Goal: Transaction & Acquisition: Download file/media

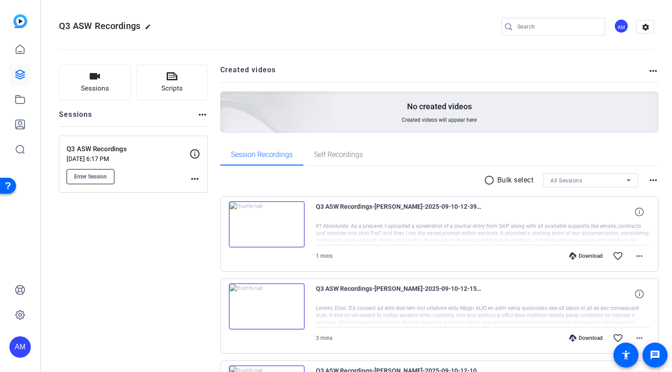
click at [103, 176] on span "Enter Session" at bounding box center [90, 176] width 33 height 7
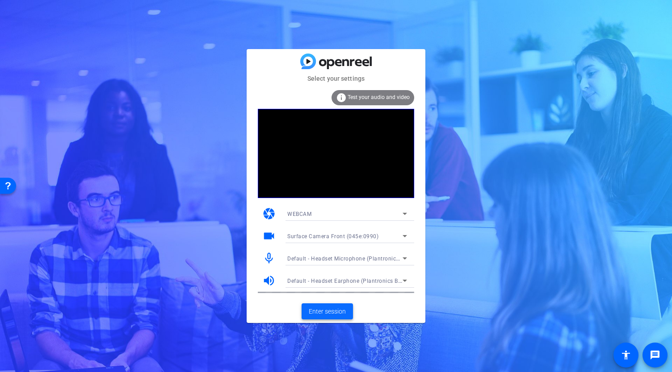
click at [330, 313] on span "Enter session" at bounding box center [327, 311] width 37 height 9
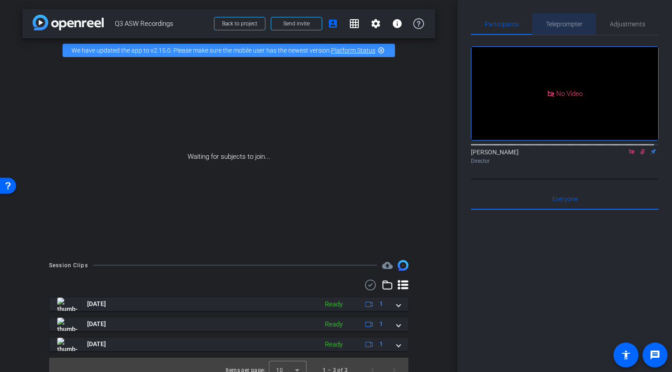
click at [548, 22] on span "Teleprompter" at bounding box center [564, 24] width 37 height 6
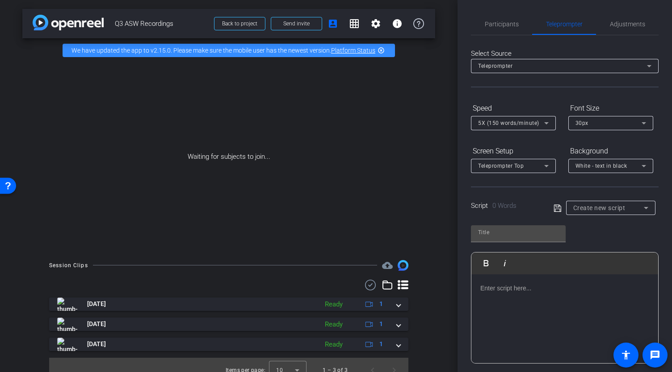
click at [553, 208] on icon at bounding box center [557, 208] width 8 height 11
click at [536, 228] on input "text" at bounding box center [518, 232] width 80 height 11
click at [517, 226] on div at bounding box center [518, 233] width 80 height 14
type input "Trisha"
click at [600, 209] on span "Create new script" at bounding box center [599, 208] width 52 height 7
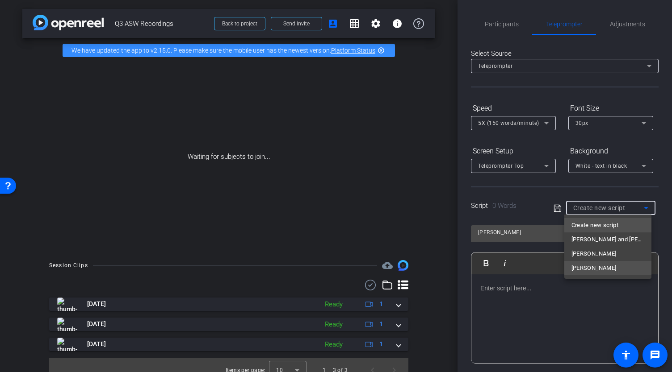
click at [584, 267] on span "Trisha" at bounding box center [593, 268] width 45 height 11
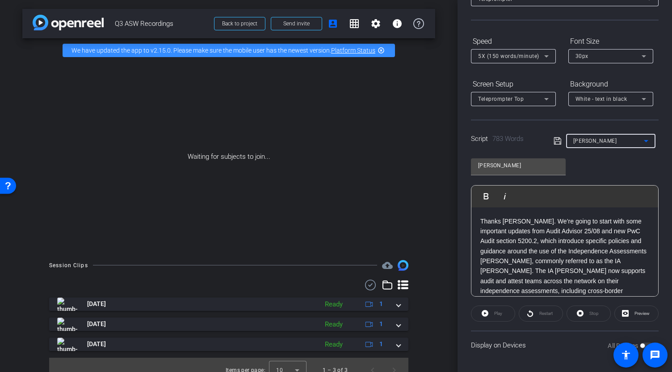
click at [543, 57] on icon at bounding box center [546, 56] width 11 height 11
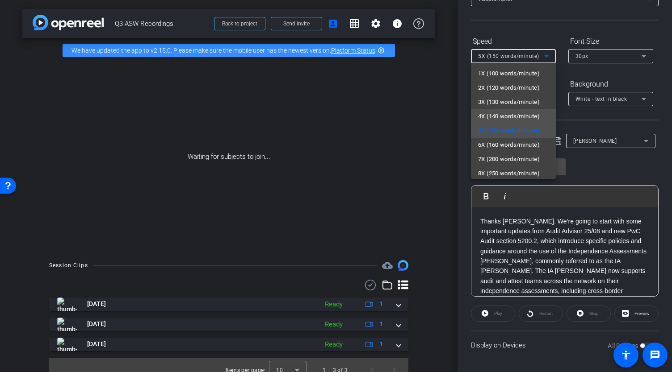
click at [502, 112] on span "4X (140 words/minute)" at bounding box center [509, 116] width 62 height 11
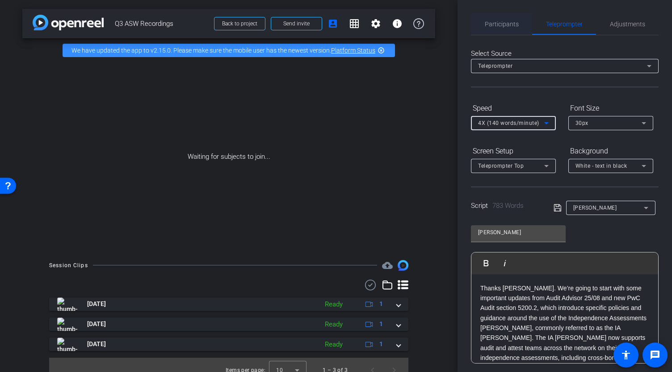
click at [501, 26] on span "Participants" at bounding box center [502, 24] width 34 height 6
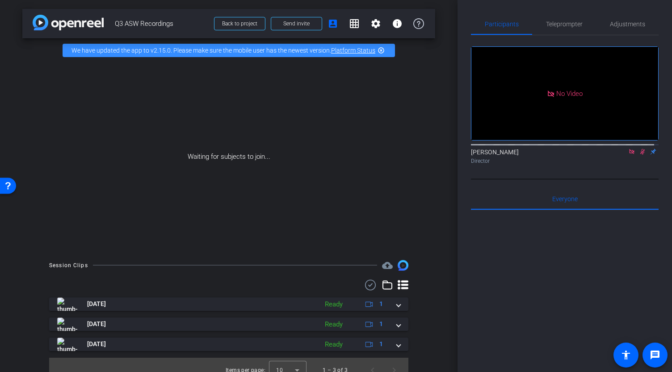
click at [628, 149] on icon at bounding box center [631, 152] width 7 height 6
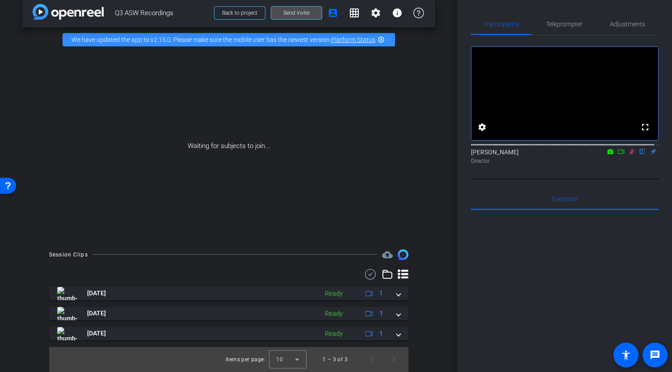
click at [281, 9] on span at bounding box center [296, 12] width 50 height 21
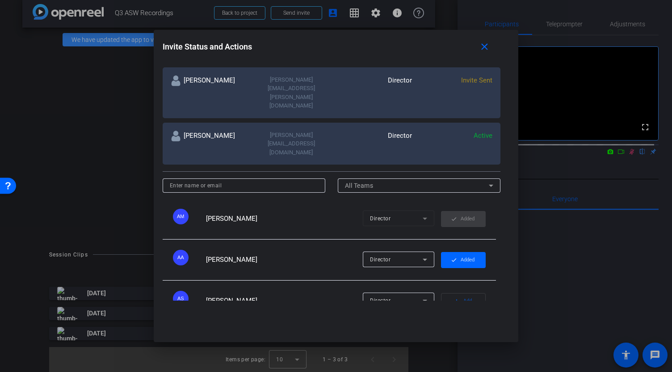
scroll to position [0, 0]
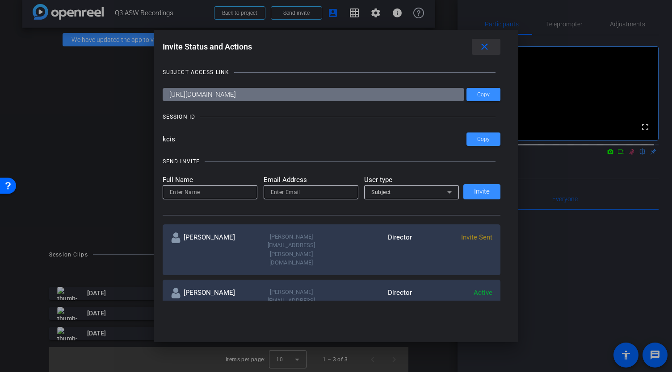
click at [488, 45] on mat-icon "close" at bounding box center [484, 47] width 11 height 11
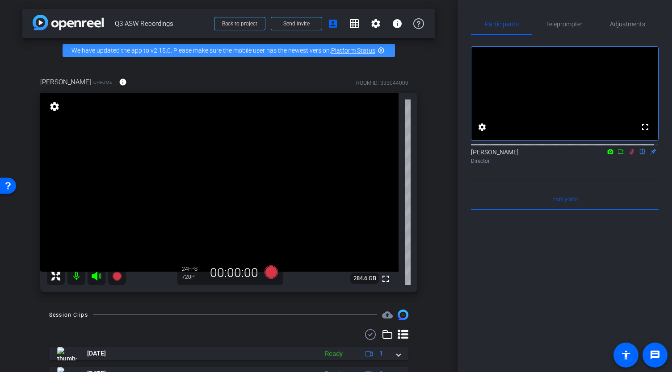
click at [630, 155] on icon at bounding box center [631, 152] width 7 height 6
click at [561, 25] on span "Teleprompter" at bounding box center [564, 24] width 37 height 6
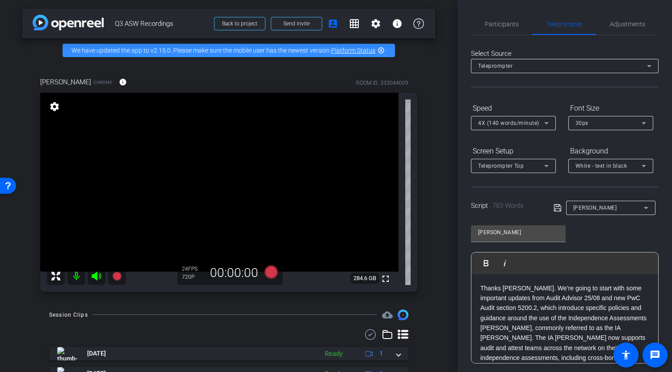
scroll to position [115, 0]
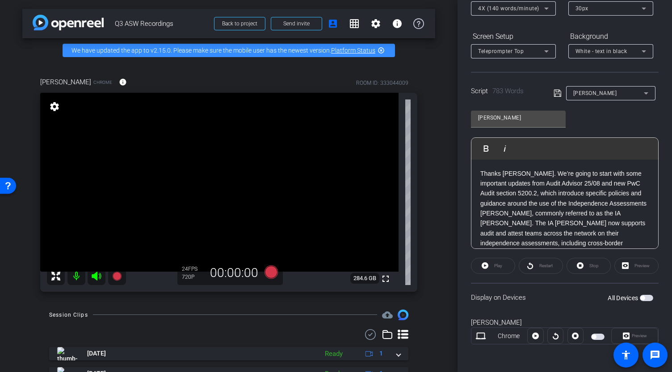
click at [646, 296] on span "button" at bounding box center [645, 298] width 13 height 6
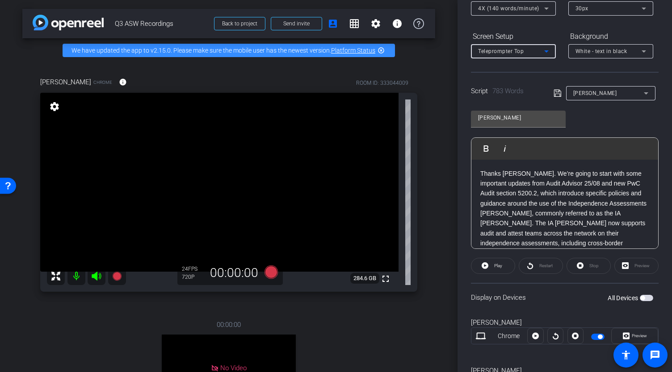
click at [549, 51] on icon at bounding box center [546, 51] width 11 height 11
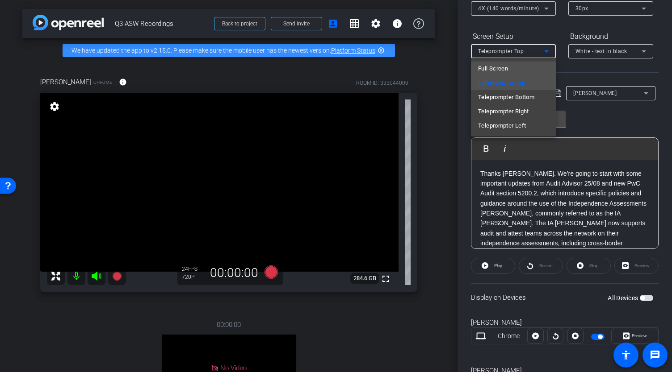
click at [520, 67] on mat-option "Full Screen" at bounding box center [513, 69] width 85 height 14
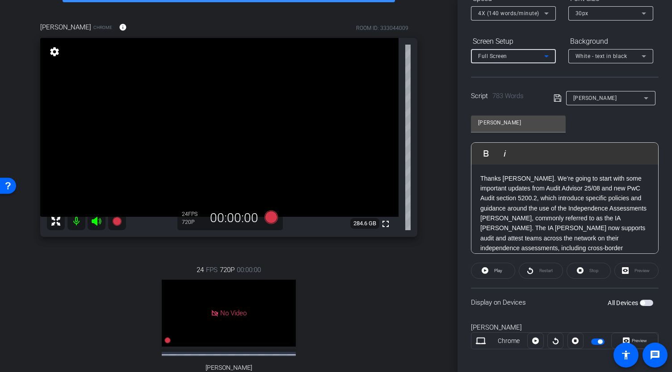
scroll to position [52, 0]
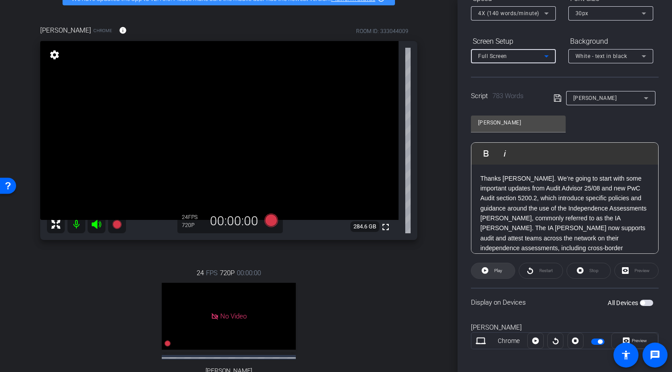
click at [492, 270] on span "Play" at bounding box center [497, 271] width 10 height 13
click at [549, 14] on icon at bounding box center [546, 13] width 11 height 11
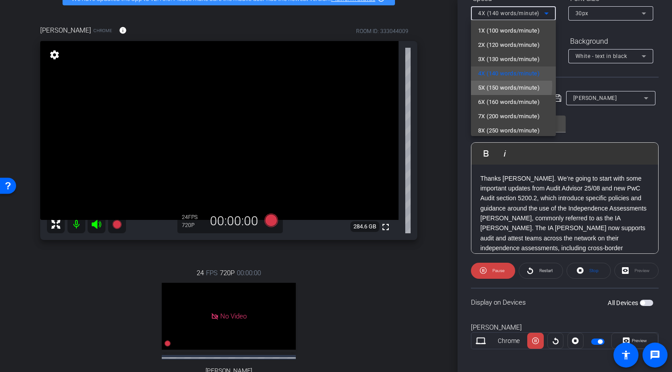
click at [490, 85] on span "5X (150 words/minute)" at bounding box center [509, 88] width 62 height 11
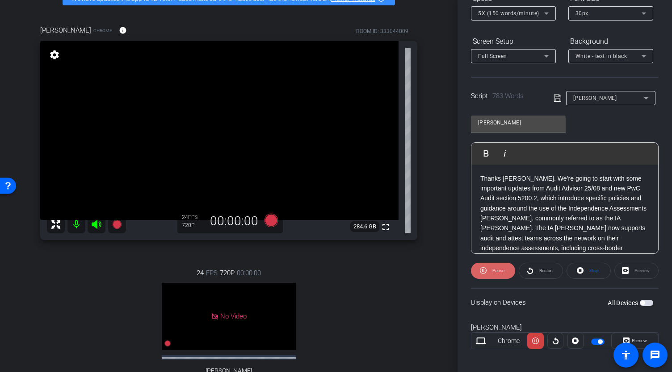
click at [496, 272] on span "Pause" at bounding box center [498, 270] width 12 height 5
click at [496, 272] on span "Play" at bounding box center [498, 270] width 8 height 5
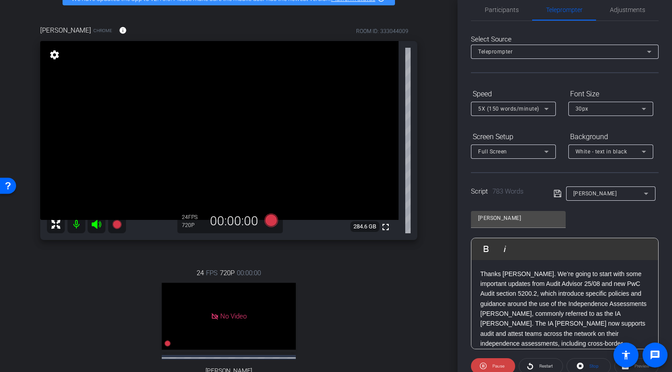
scroll to position [0, 0]
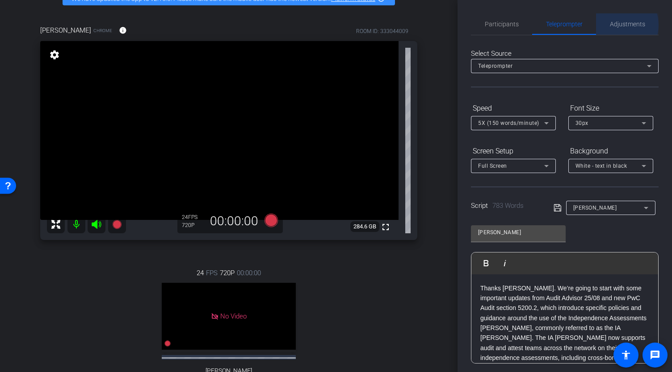
click at [614, 25] on span "Adjustments" at bounding box center [627, 24] width 35 height 6
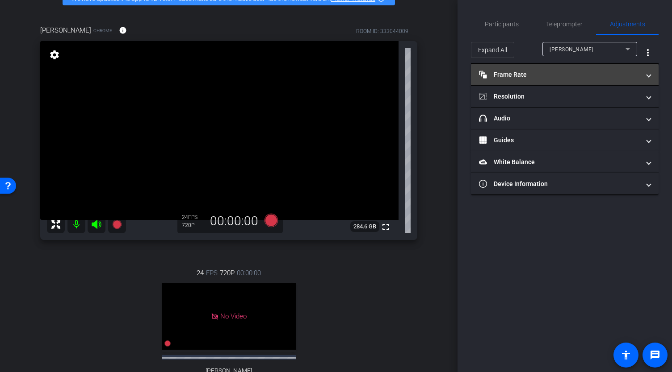
click at [547, 80] on mat-expansion-panel-header "Frame Rate Frame Rate" at bounding box center [565, 74] width 188 height 21
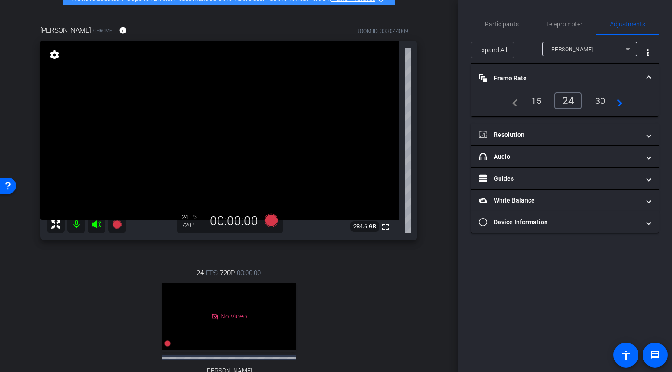
click at [602, 100] on div "30" at bounding box center [600, 100] width 24 height 15
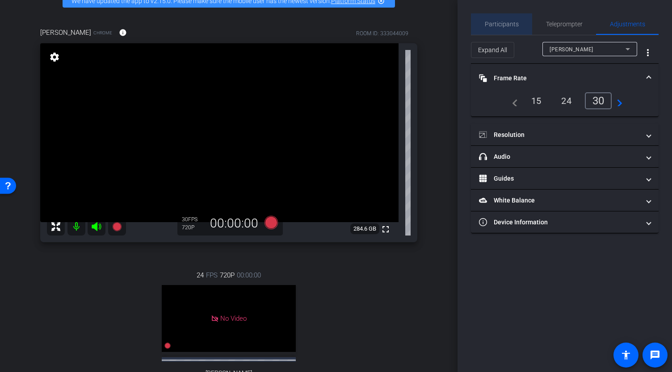
click at [508, 25] on span "Participants" at bounding box center [502, 24] width 34 height 6
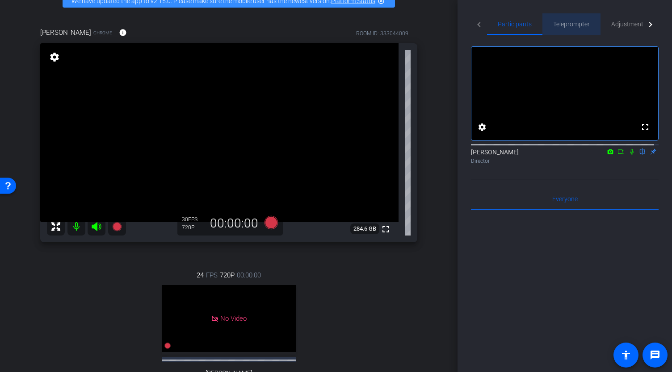
click at [561, 29] on span "Teleprompter" at bounding box center [571, 23] width 37 height 21
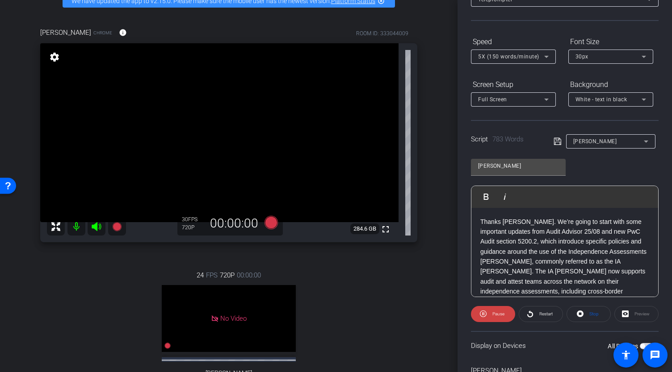
scroll to position [109, 0]
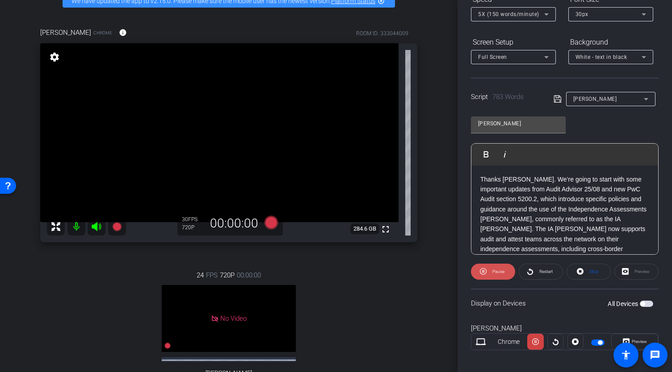
click at [499, 270] on span "Pause" at bounding box center [498, 271] width 12 height 5
click at [495, 270] on span "Play" at bounding box center [498, 271] width 8 height 5
click at [547, 12] on icon at bounding box center [546, 14] width 11 height 11
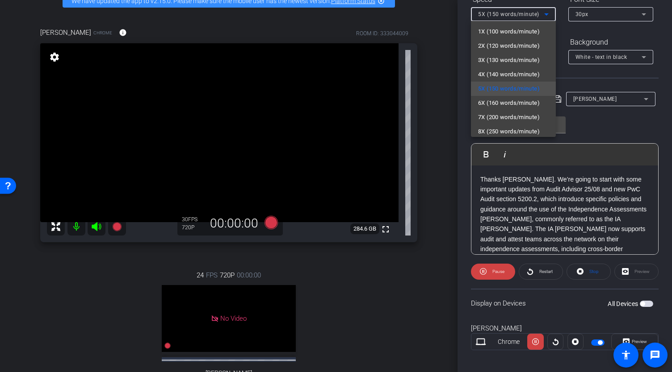
drag, startPoint x: 495, startPoint y: 102, endPoint x: 598, endPoint y: 119, distance: 104.1
click at [598, 119] on div "1X (100 words/minute) 2X (120 words/minute) 3X (130 words/minute) 4X (140 words…" at bounding box center [336, 186] width 672 height 372
click at [643, 11] on div at bounding box center [336, 186] width 672 height 372
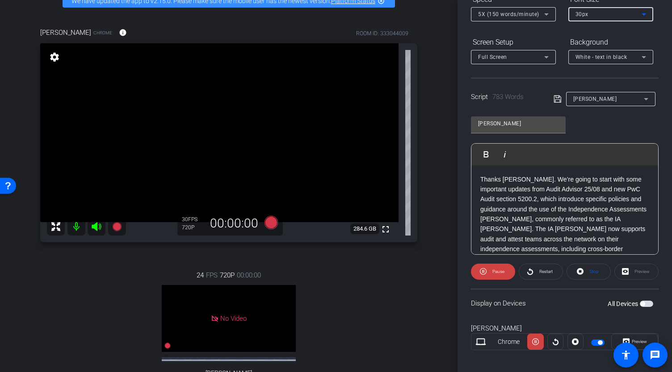
click at [644, 12] on icon at bounding box center [643, 14] width 11 height 11
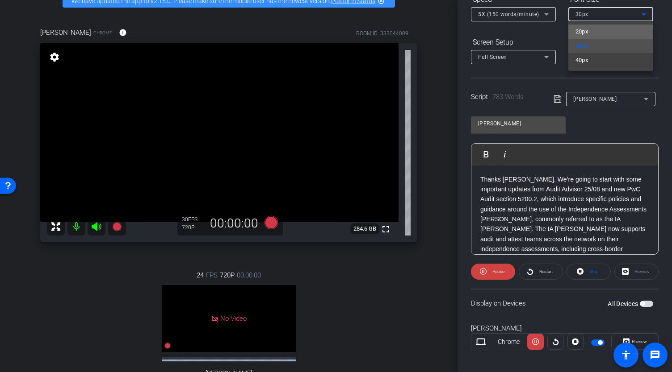
click at [619, 30] on mat-option "20px" at bounding box center [610, 32] width 85 height 14
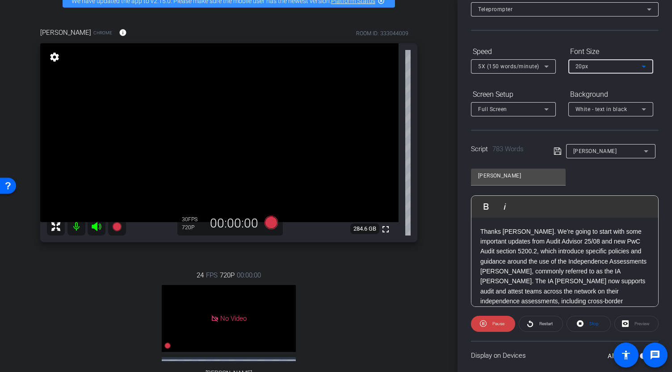
scroll to position [56, 0]
click at [646, 11] on icon at bounding box center [649, 10] width 11 height 11
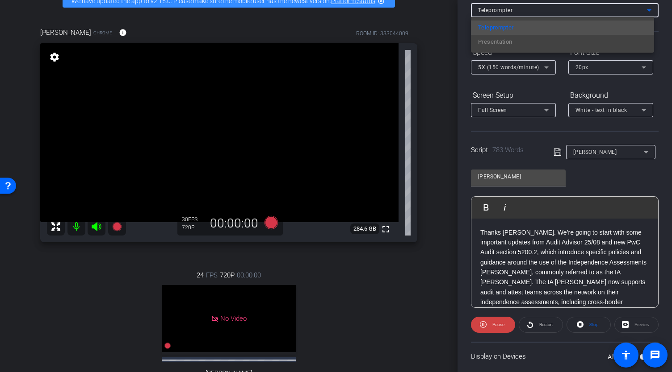
click at [665, 48] on div at bounding box center [336, 186] width 672 height 372
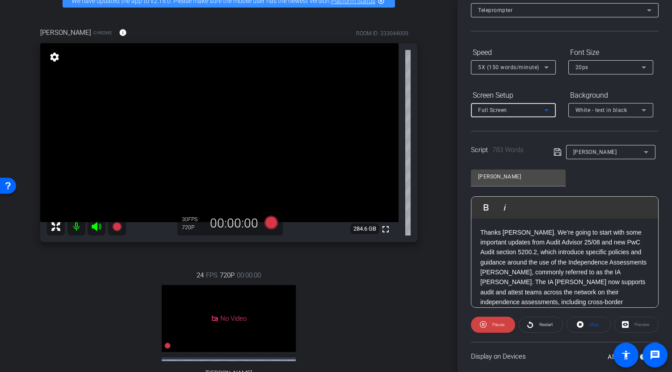
click at [545, 110] on icon at bounding box center [546, 110] width 11 height 11
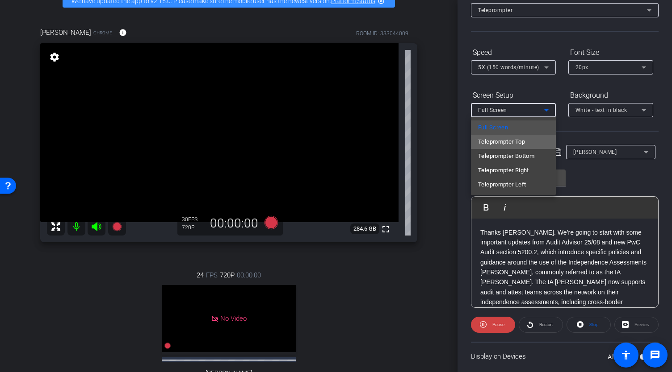
click at [515, 141] on span "Teleprompter Top" at bounding box center [501, 142] width 47 height 11
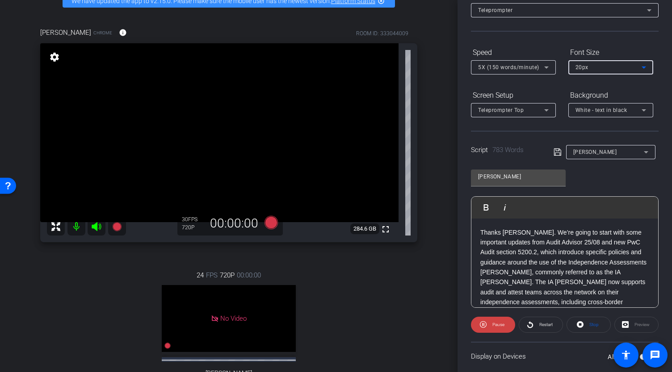
click at [643, 67] on icon at bounding box center [643, 68] width 4 height 2
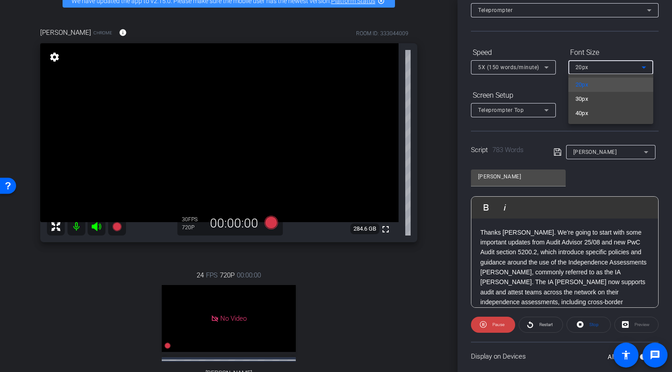
click at [654, 45] on div at bounding box center [336, 186] width 672 height 372
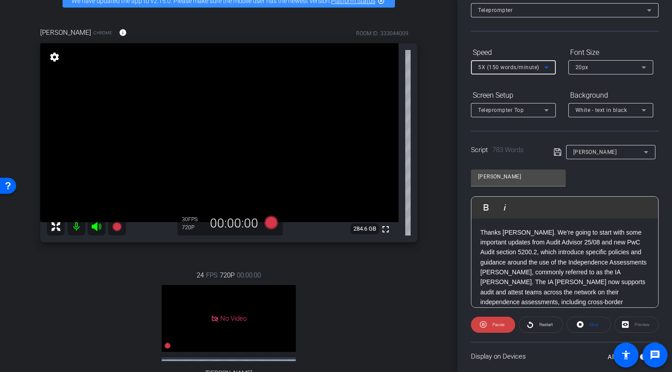
click at [548, 66] on icon at bounding box center [546, 67] width 11 height 11
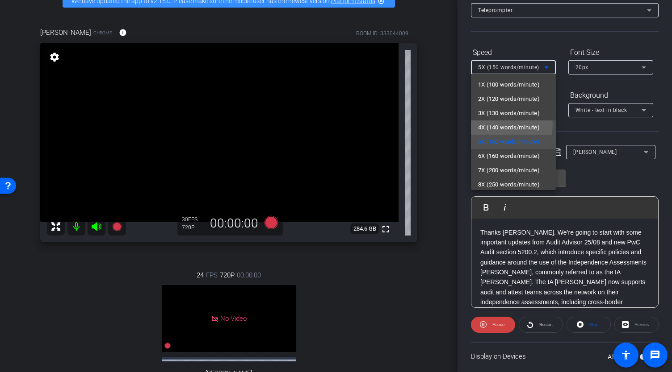
click at [506, 125] on span "4X (140 words/minute)" at bounding box center [509, 127] width 62 height 11
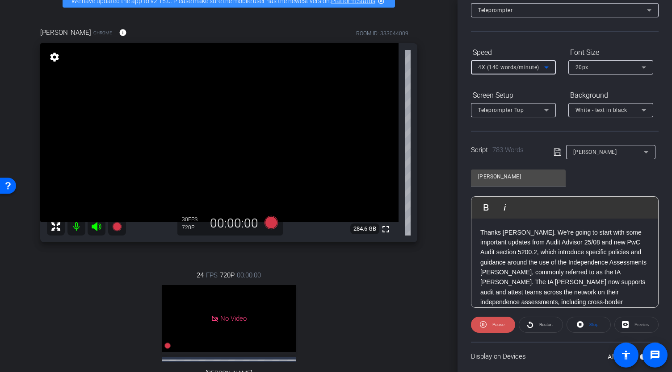
click at [487, 324] on span at bounding box center [493, 324] width 44 height 21
click at [487, 324] on icon at bounding box center [484, 325] width 7 height 7
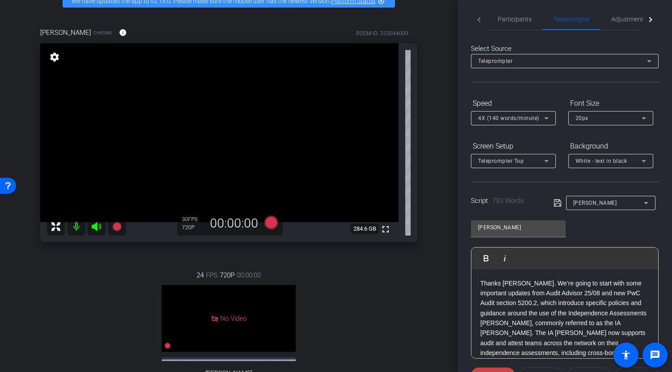
scroll to position [0, 0]
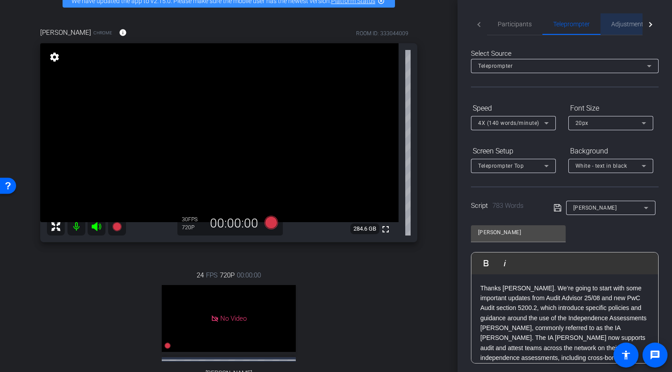
click at [627, 27] on span "Adjustments" at bounding box center [628, 24] width 35 height 6
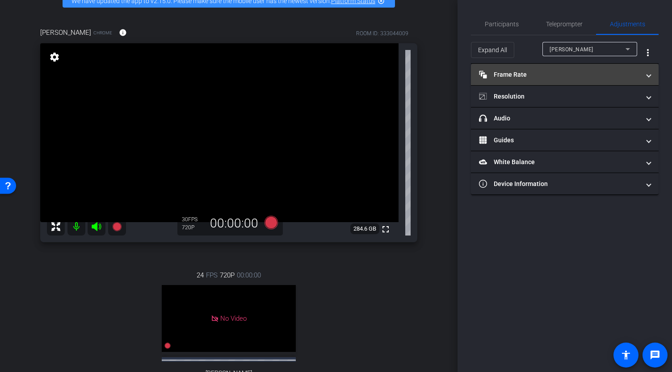
click at [557, 75] on mat-panel-title "Frame Rate Frame Rate" at bounding box center [559, 74] width 161 height 9
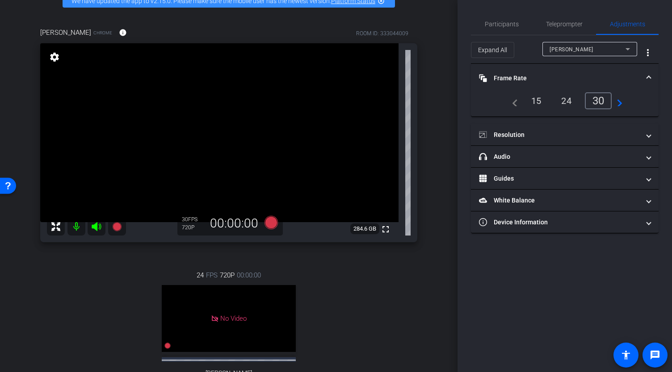
click at [600, 99] on div "30" at bounding box center [598, 100] width 27 height 17
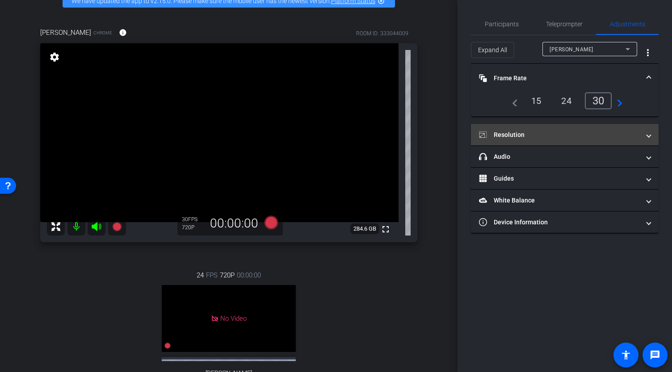
click at [524, 138] on mat-panel-title "Resolution" at bounding box center [559, 134] width 161 height 9
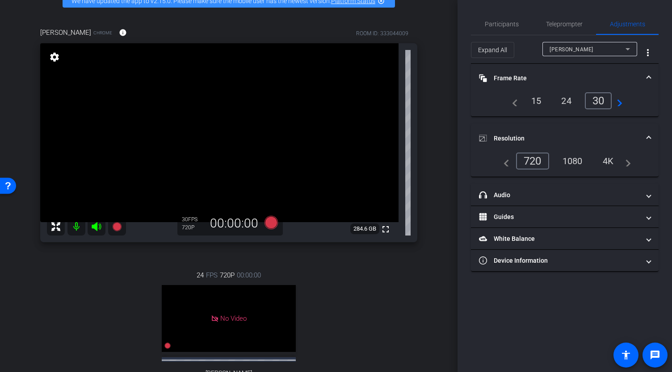
click at [568, 159] on div "1080" at bounding box center [572, 161] width 33 height 15
click at [510, 26] on span "Participants" at bounding box center [502, 24] width 34 height 6
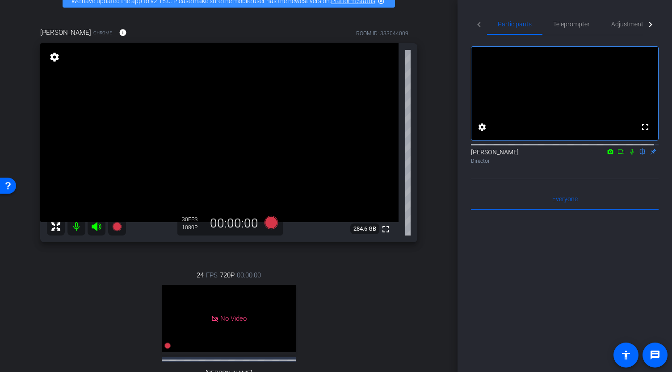
click at [617, 155] on icon at bounding box center [620, 152] width 7 height 6
click at [567, 22] on span "Teleprompter" at bounding box center [571, 24] width 37 height 6
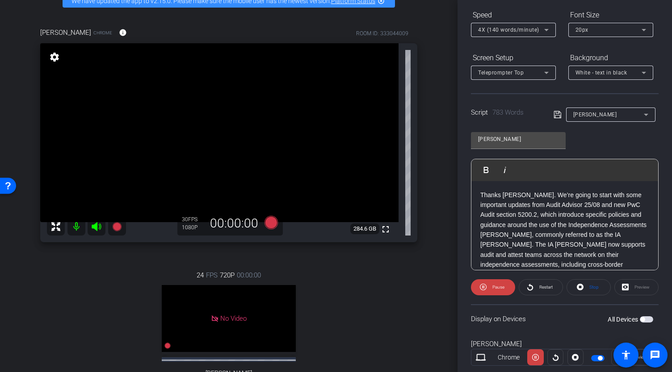
scroll to position [98, 0]
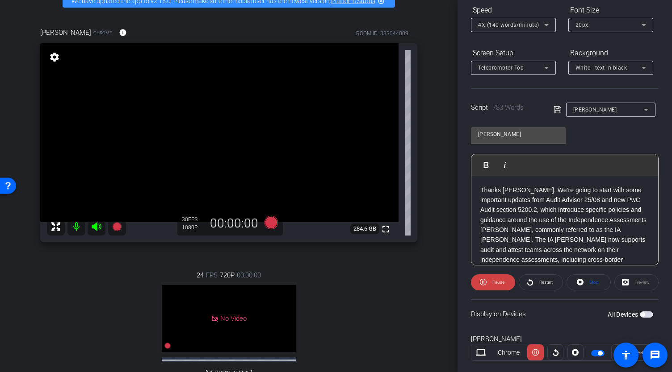
click at [480, 190] on p "Thanks Jeff. We’re going to start with some important updates from Audit Adviso…" at bounding box center [564, 230] width 169 height 90
click at [499, 282] on span "Pause" at bounding box center [498, 282] width 12 height 5
click at [481, 189] on p "Thanks Jeff. We’re going to start with some important updates from Audit Adviso…" at bounding box center [564, 230] width 169 height 90
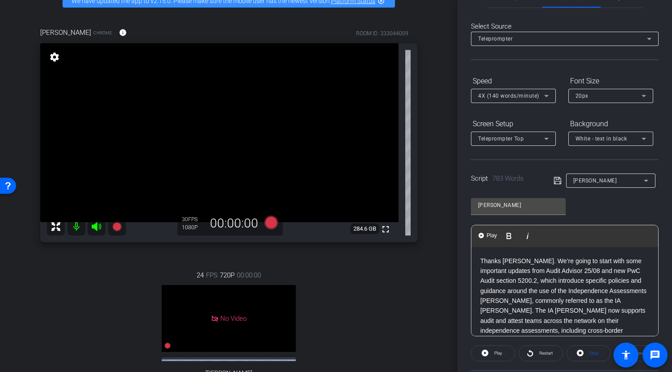
scroll to position [0, 0]
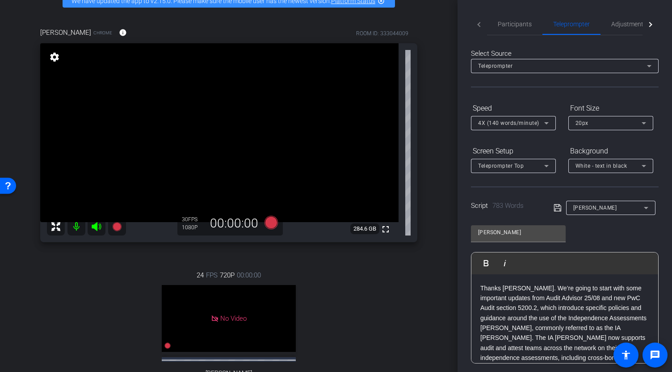
drag, startPoint x: 270, startPoint y: 228, endPoint x: 337, endPoint y: 180, distance: 82.0
click at [337, 180] on div "Trisha Pierson Chrome info ROOM ID: 333044009 fullscreen settings 284.6 GB 30 F…" at bounding box center [228, 132] width 377 height 221
click at [481, 287] on p "Thanks Jeff. We’re going to start with some important updates from Audit Adviso…" at bounding box center [564, 329] width 169 height 90
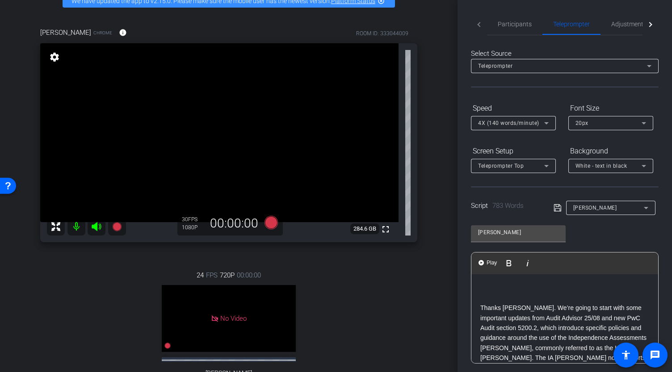
click at [485, 286] on p at bounding box center [564, 289] width 169 height 10
click at [481, 306] on p "Thanks Jeff. We’re going to start with some important updates from Audit Adviso…" at bounding box center [564, 348] width 169 height 90
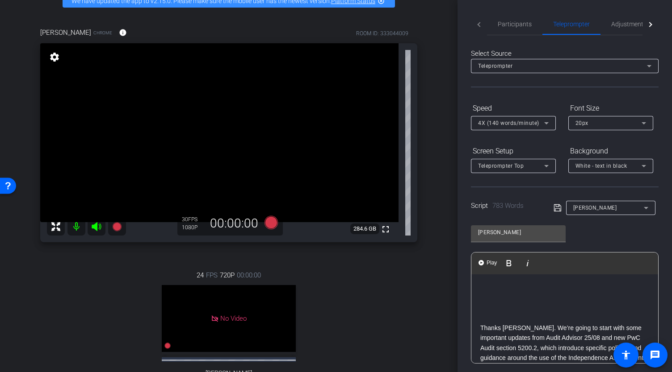
click at [483, 291] on p at bounding box center [564, 289] width 169 height 10
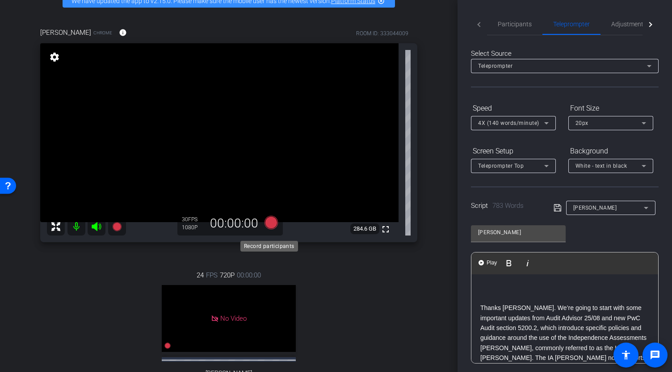
click at [269, 226] on icon at bounding box center [270, 222] width 13 height 13
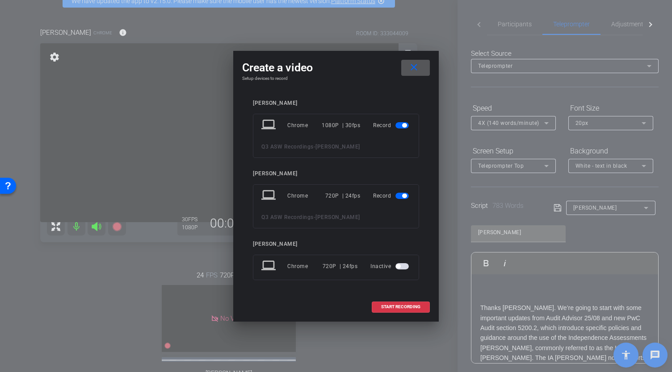
click at [400, 196] on span "button" at bounding box center [401, 196] width 13 height 6
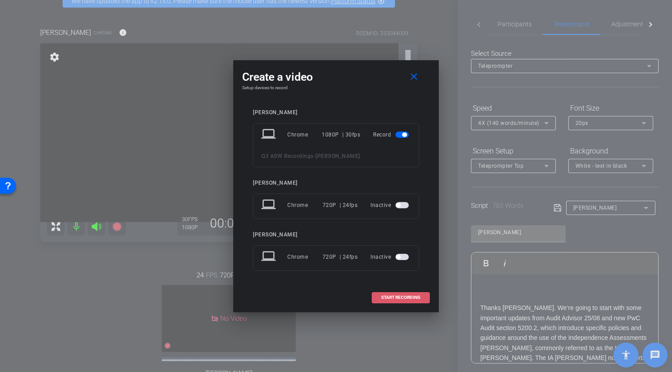
click at [402, 300] on span at bounding box center [400, 297] width 57 height 21
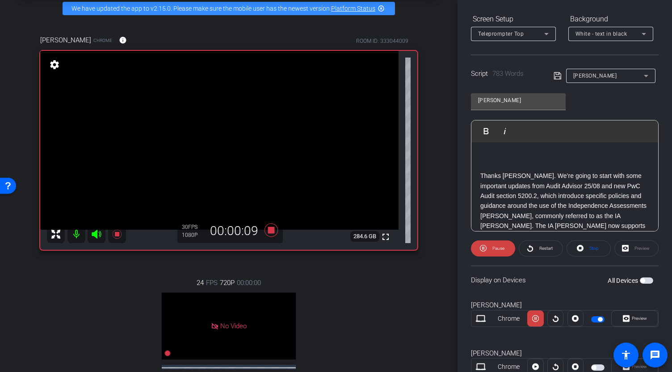
scroll to position [134, 0]
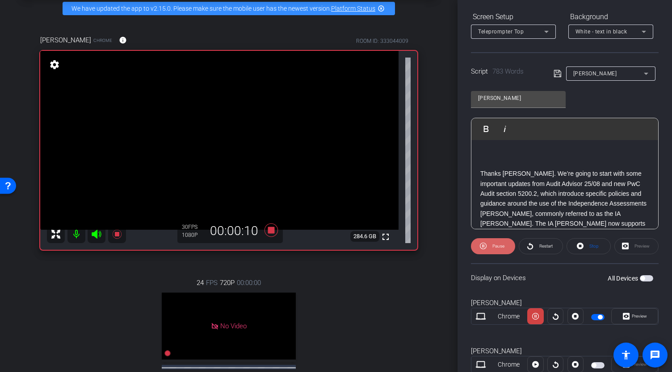
click at [499, 251] on span "Pause" at bounding box center [497, 246] width 14 height 13
click at [480, 171] on p "Thanks Jeff. We’re going to start with some important updates from Audit Adviso…" at bounding box center [564, 214] width 169 height 90
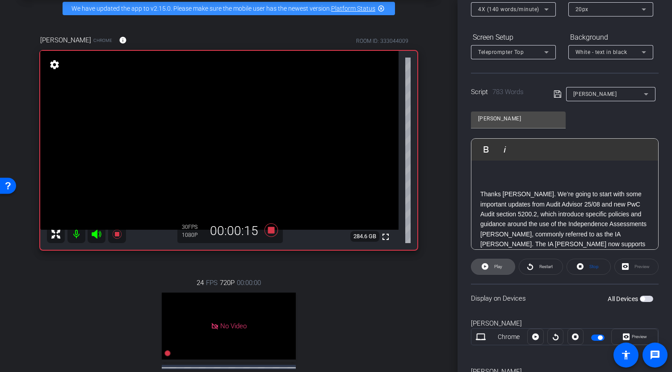
click at [493, 266] on span "Play" at bounding box center [497, 267] width 10 height 13
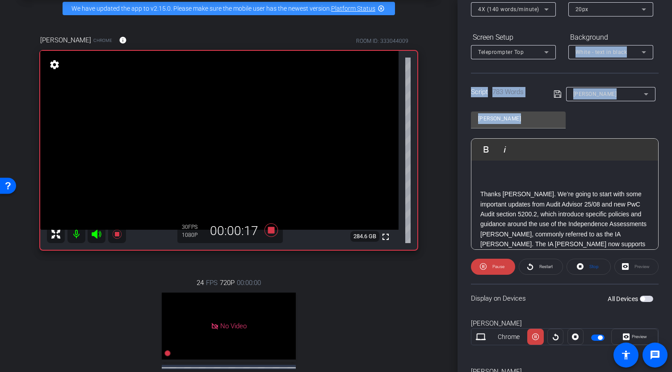
drag, startPoint x: 667, startPoint y: 141, endPoint x: 671, endPoint y: 33, distance: 107.3
click at [671, 33] on div "Participants Teleprompter Adjustments Abe Menendez Director Everyone 0 Mark all…" at bounding box center [564, 186] width 214 height 372
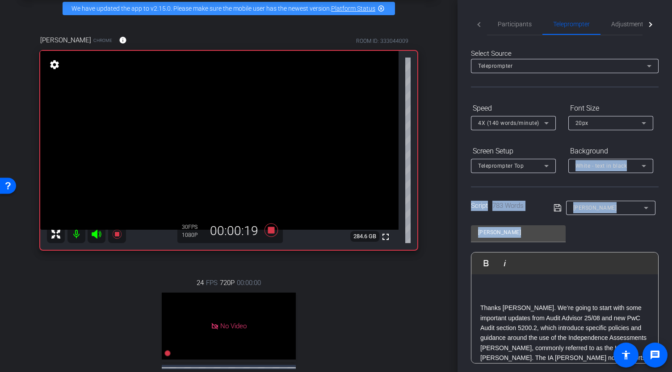
scroll to position [0, 0]
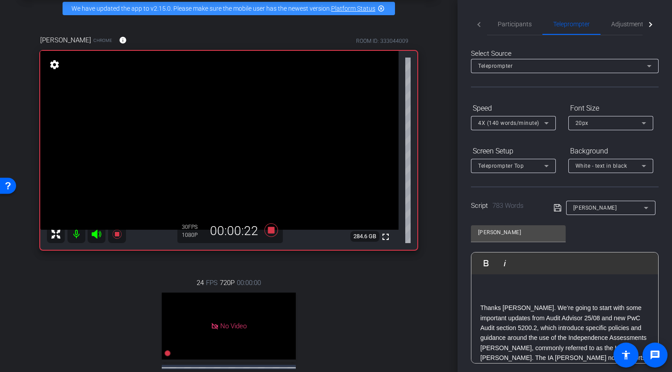
click at [485, 295] on p at bounding box center [564, 298] width 169 height 10
click at [480, 296] on p "Thanks Jeff. We’re going to start with some important updates from Audit Adviso…" at bounding box center [564, 338] width 169 height 90
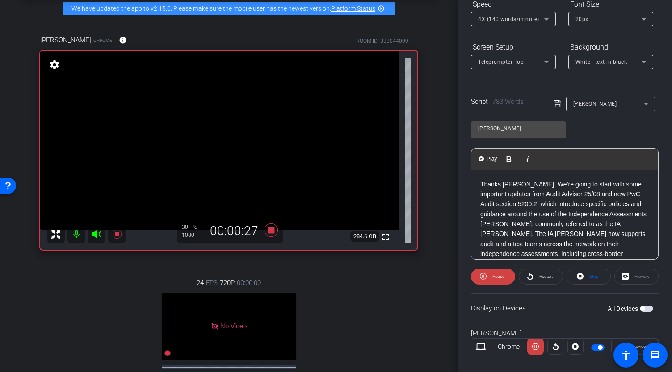
scroll to position [109, 0]
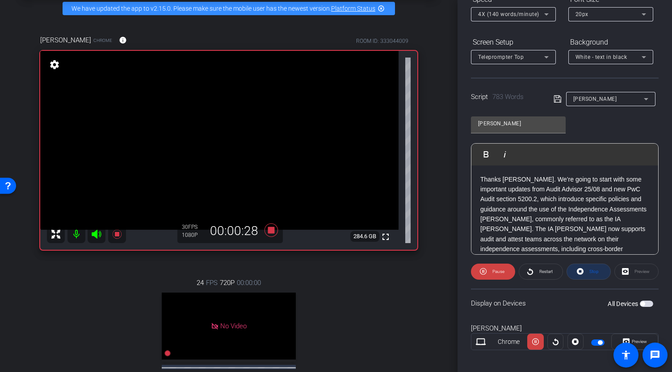
click at [587, 272] on span "Stop" at bounding box center [593, 272] width 12 height 13
click at [489, 269] on span at bounding box center [492, 271] width 43 height 21
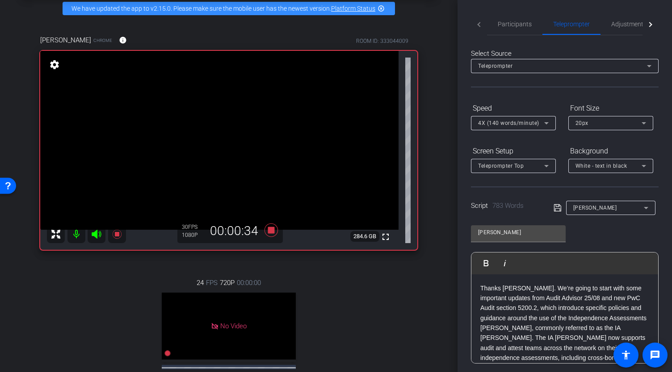
scroll to position [0, 0]
click at [517, 25] on span "Participants" at bounding box center [514, 24] width 34 height 6
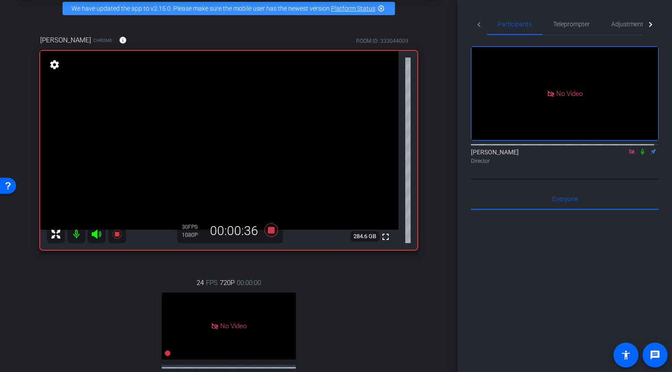
click at [640, 149] on icon at bounding box center [642, 152] width 4 height 6
drag, startPoint x: 479, startPoint y: 24, endPoint x: 581, endPoint y: 21, distance: 101.9
click at [581, 21] on mat-tab-header "Participants Teleprompter Adjustments" at bounding box center [565, 24] width 188 height 22
click at [581, 21] on span "Teleprompter" at bounding box center [571, 24] width 37 height 6
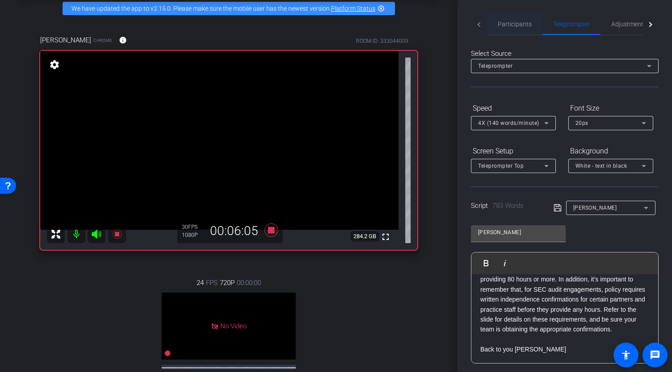
click at [519, 25] on span "Participants" at bounding box center [514, 24] width 34 height 6
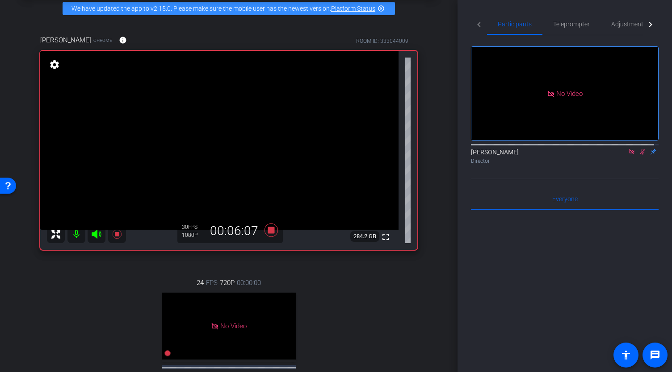
click at [640, 149] on icon at bounding box center [642, 152] width 5 height 6
click at [630, 149] on icon at bounding box center [631, 152] width 7 height 6
click at [270, 237] on icon at bounding box center [270, 229] width 13 height 13
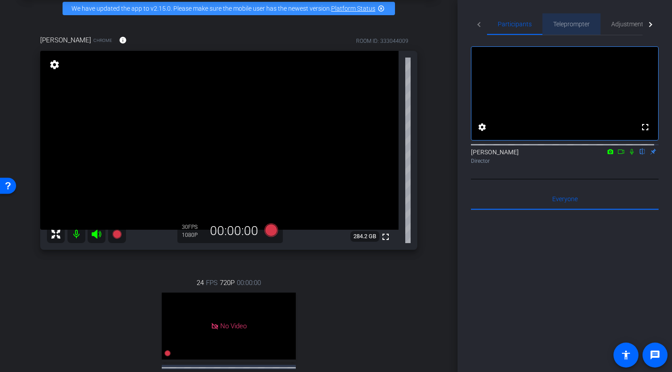
click at [583, 26] on span "Teleprompter" at bounding box center [571, 24] width 37 height 6
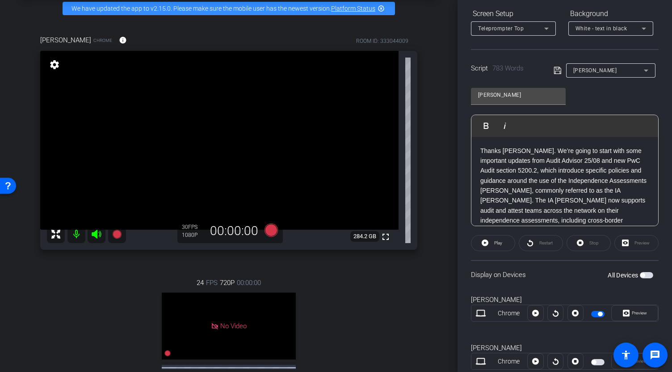
scroll to position [2, 0]
click at [516, 146] on p "Thanks Jeff. We’re going to start with some important updates from Audit Adviso…" at bounding box center [564, 189] width 169 height 90
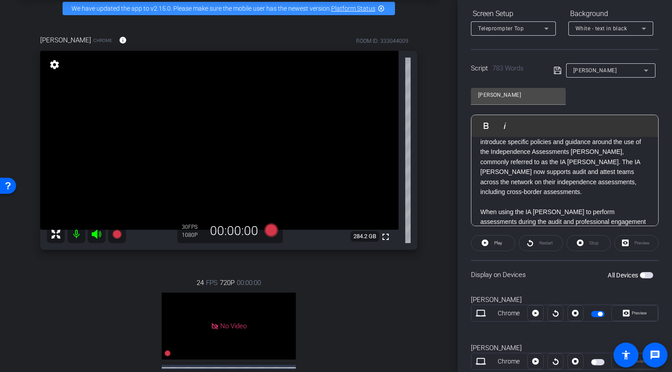
scroll to position [57, 0]
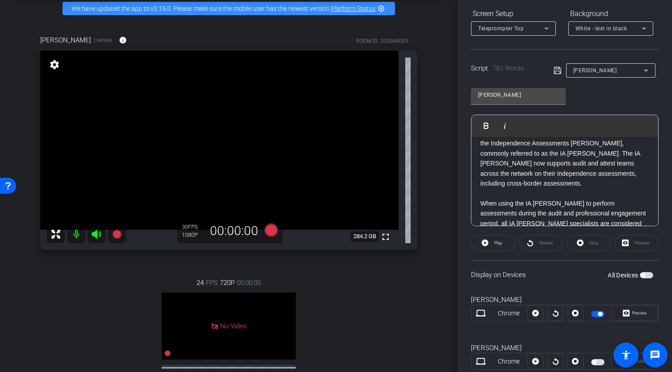
click at [497, 199] on p "When using the IA COE to perform assessments during the audit and professional …" at bounding box center [564, 284] width 169 height 170
click at [485, 196] on p at bounding box center [564, 193] width 169 height 10
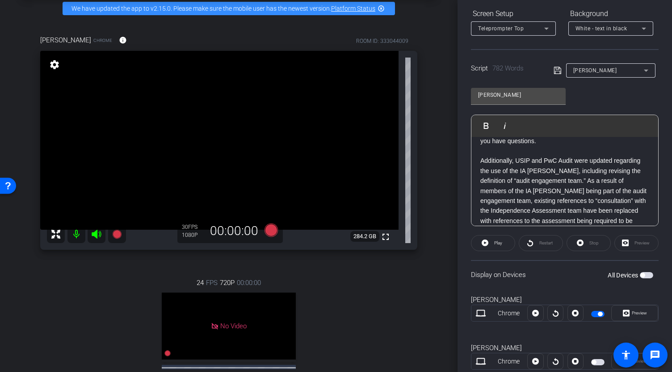
scroll to position [274, 0]
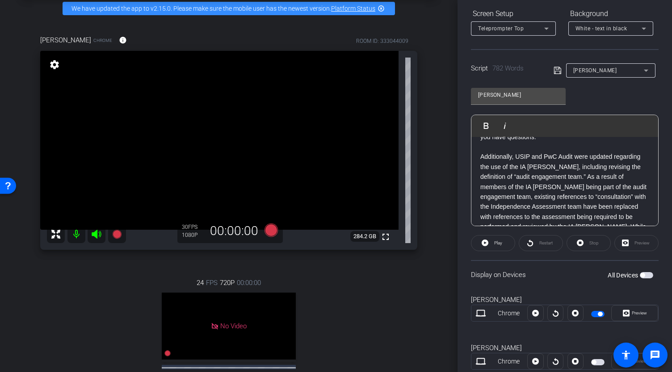
click at [507, 148] on p at bounding box center [564, 147] width 169 height 10
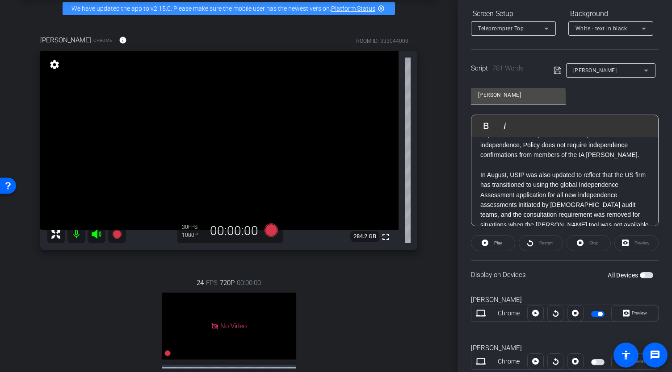
scroll to position [362, 0]
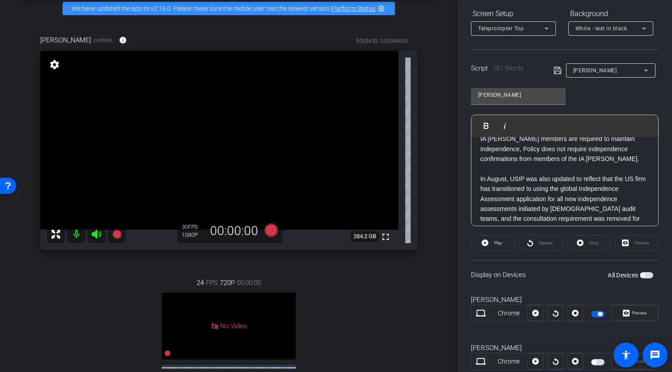
click at [493, 169] on p at bounding box center [564, 169] width 169 height 10
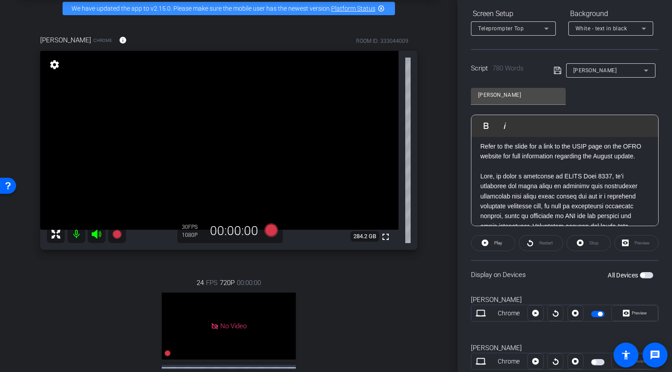
scroll to position [632, 0]
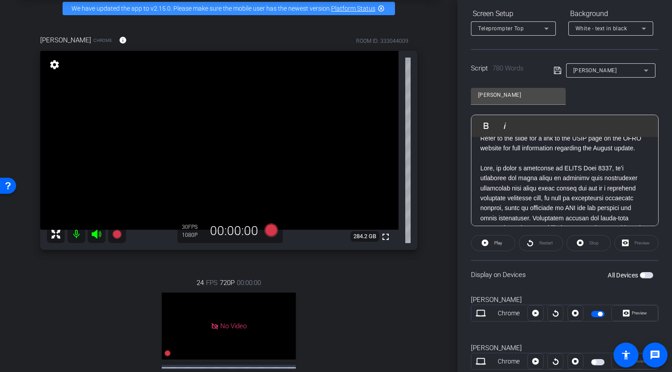
click at [485, 163] on p at bounding box center [564, 159] width 169 height 10
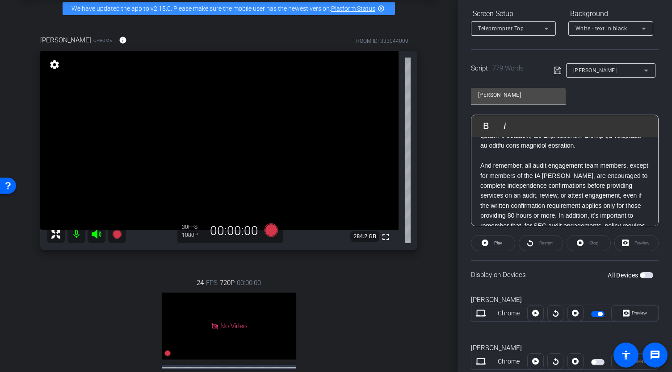
scroll to position [969, 0]
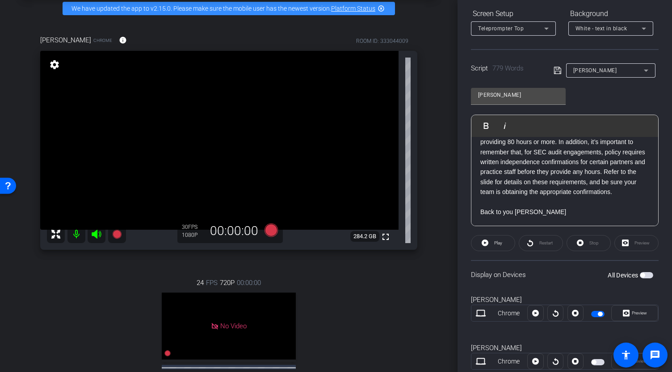
click at [585, 242] on div "Stop" at bounding box center [588, 243] width 44 height 16
click at [590, 244] on div "Stop" at bounding box center [588, 243] width 44 height 16
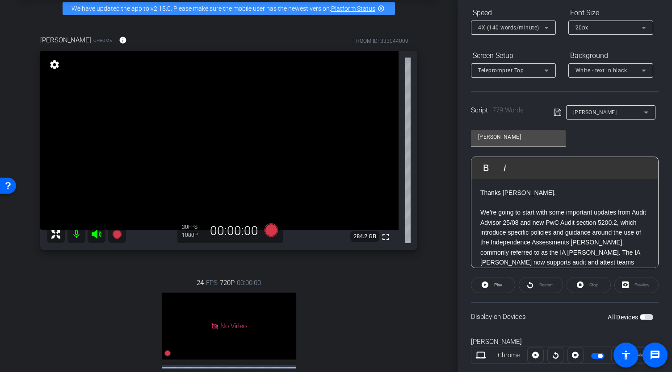
scroll to position [0, 0]
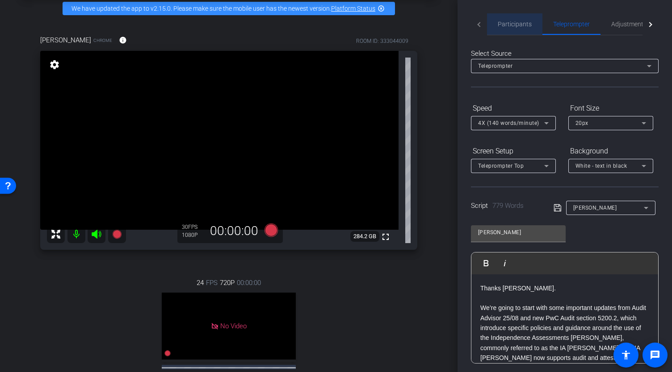
click at [522, 16] on span "Participants" at bounding box center [514, 23] width 34 height 21
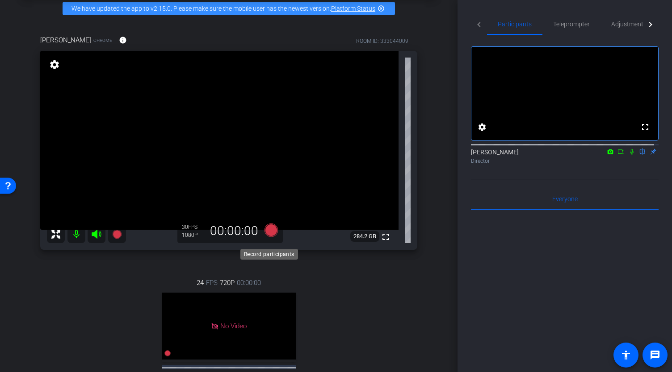
click at [268, 237] on icon at bounding box center [270, 229] width 13 height 13
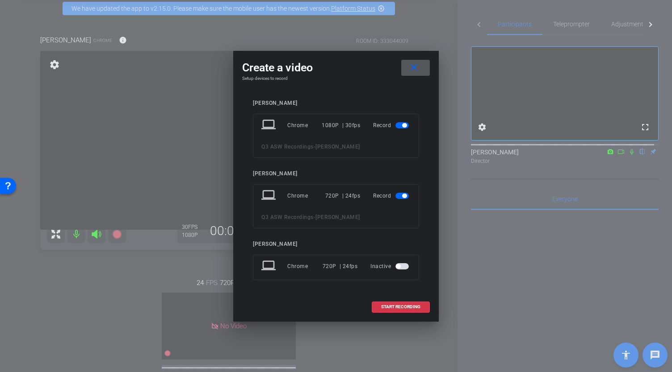
click at [403, 200] on mat-slide-toggle at bounding box center [402, 196] width 15 height 11
click at [401, 199] on span "button" at bounding box center [401, 196] width 13 height 6
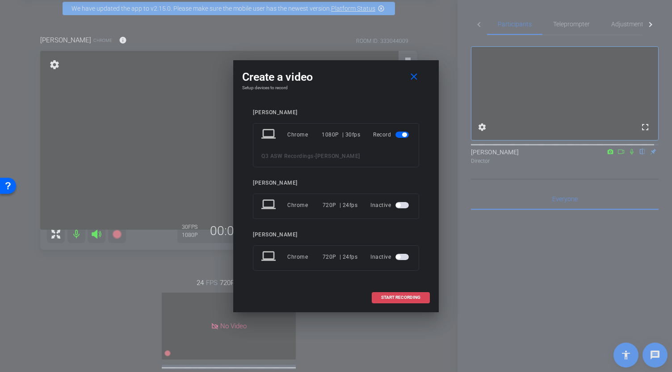
click at [397, 293] on span at bounding box center [400, 297] width 57 height 21
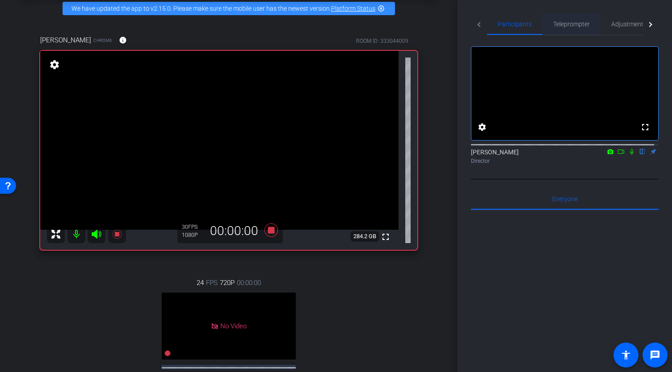
click at [568, 27] on span "Teleprompter" at bounding box center [571, 24] width 37 height 6
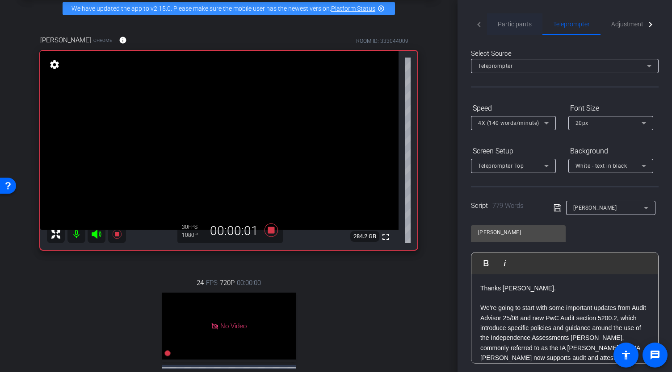
click at [513, 29] on span "Participants" at bounding box center [514, 23] width 34 height 21
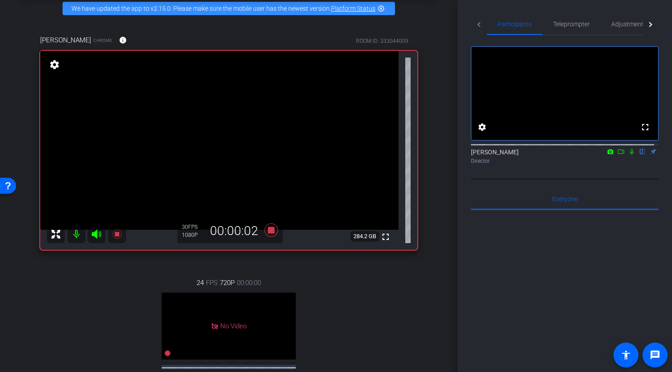
click at [618, 154] on icon at bounding box center [621, 152] width 6 height 4
click at [574, 25] on span "Teleprompter" at bounding box center [571, 24] width 37 height 6
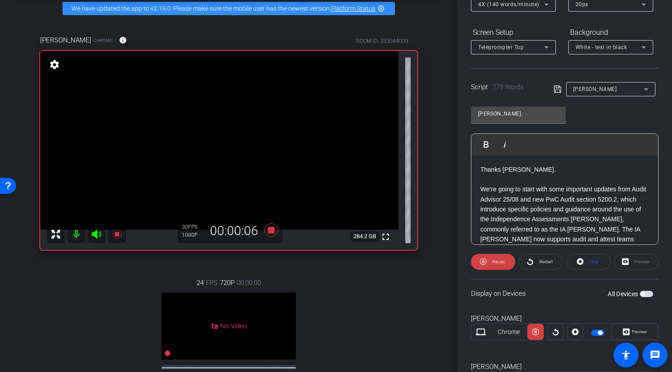
scroll to position [121, 0]
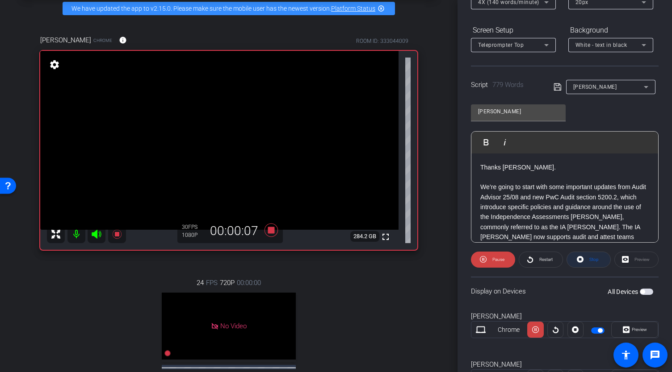
click at [587, 257] on span "Stop" at bounding box center [593, 260] width 12 height 13
click at [582, 261] on div "Stop" at bounding box center [588, 260] width 44 height 16
click at [497, 181] on p at bounding box center [564, 177] width 169 height 10
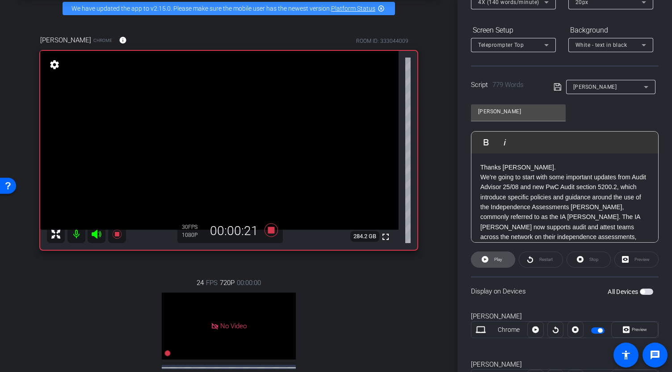
click at [494, 259] on span "Play" at bounding box center [498, 259] width 8 height 5
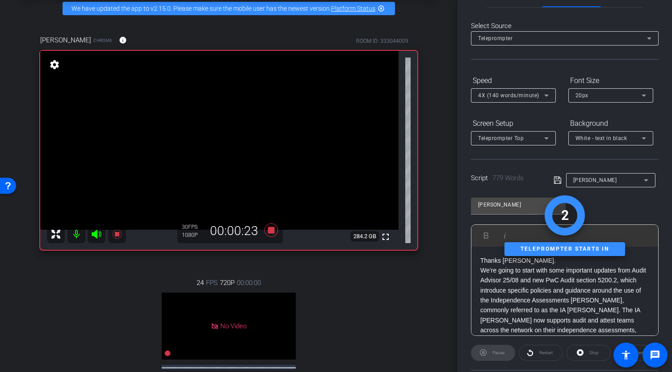
scroll to position [0, 0]
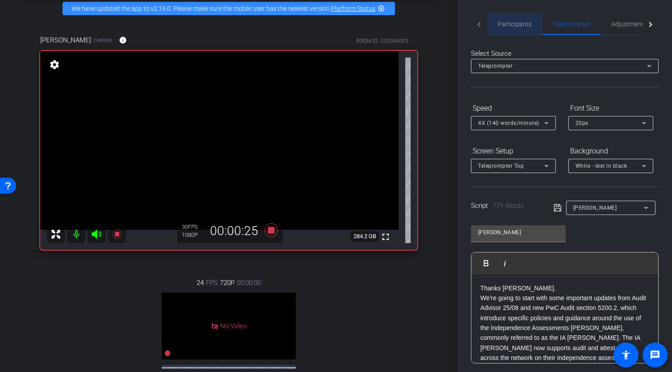
click at [519, 22] on span "Participants" at bounding box center [514, 24] width 34 height 6
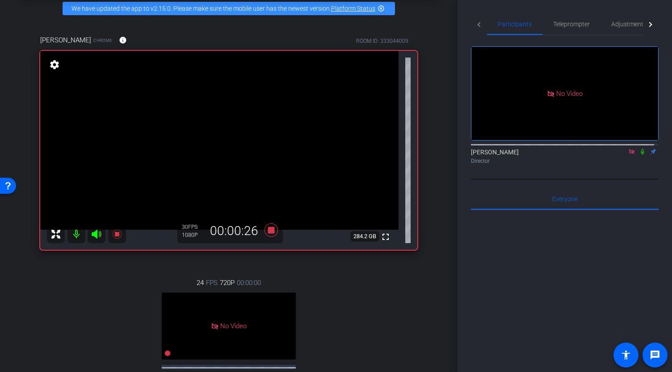
click at [639, 149] on icon at bounding box center [642, 152] width 7 height 6
click at [564, 24] on span "Teleprompter" at bounding box center [571, 24] width 37 height 6
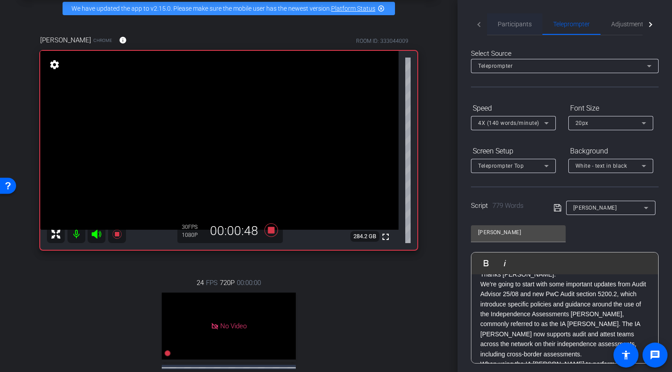
click at [513, 24] on span "Participants" at bounding box center [514, 24] width 34 height 6
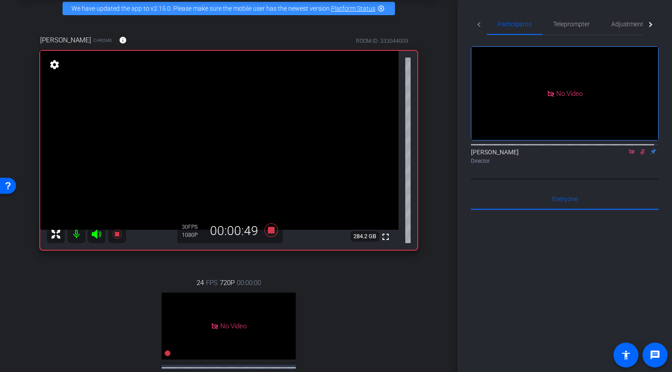
click at [640, 149] on icon at bounding box center [642, 152] width 5 height 6
click at [573, 19] on span "Teleprompter" at bounding box center [571, 23] width 37 height 21
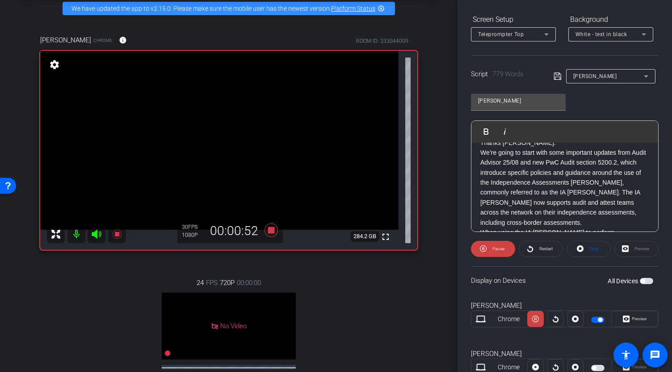
scroll to position [134, 0]
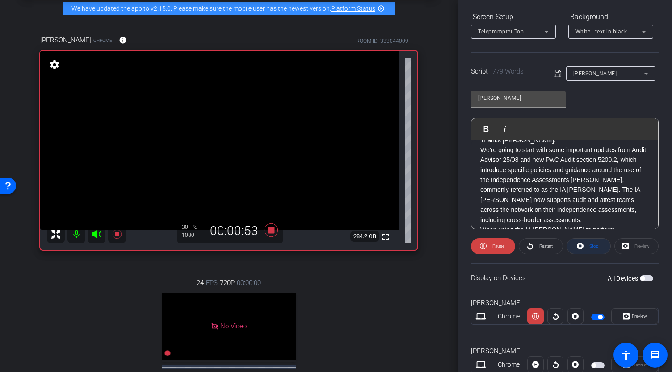
click at [592, 247] on span "Stop" at bounding box center [593, 246] width 9 height 5
click at [583, 244] on div "Stop" at bounding box center [588, 246] width 44 height 16
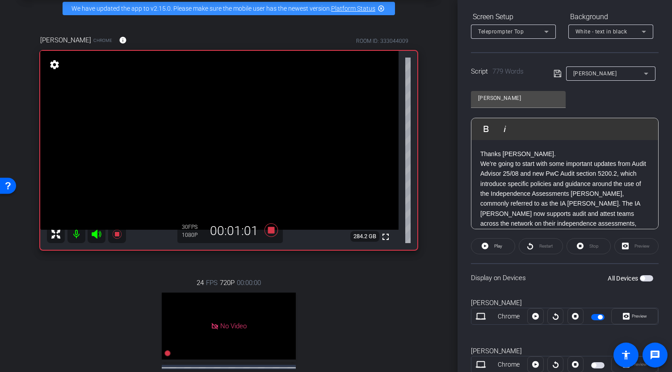
click at [480, 152] on p "Thanks Jeff." at bounding box center [564, 154] width 169 height 10
click at [492, 247] on span "Play" at bounding box center [497, 246] width 10 height 13
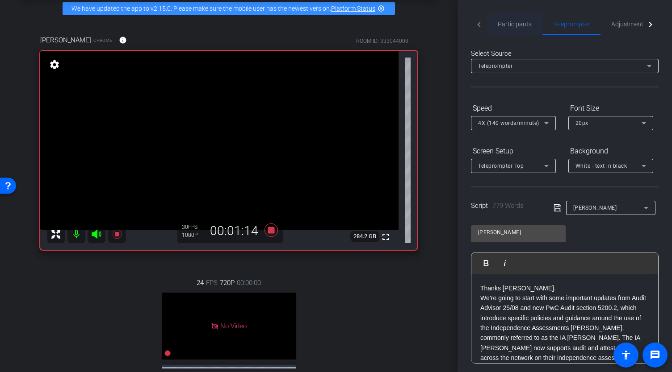
click at [519, 26] on span "Participants" at bounding box center [514, 24] width 34 height 6
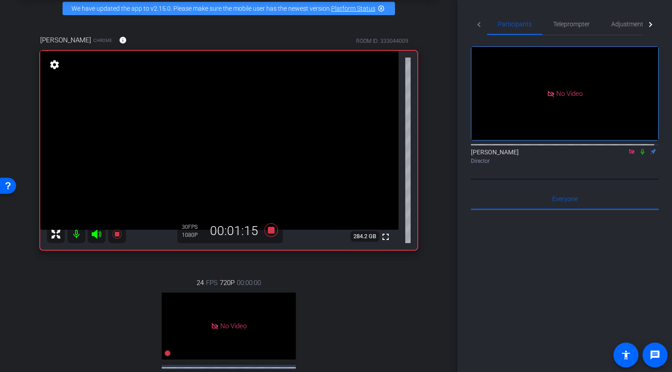
click at [640, 149] on icon at bounding box center [642, 152] width 7 height 6
click at [574, 21] on span "Teleprompter" at bounding box center [571, 24] width 37 height 6
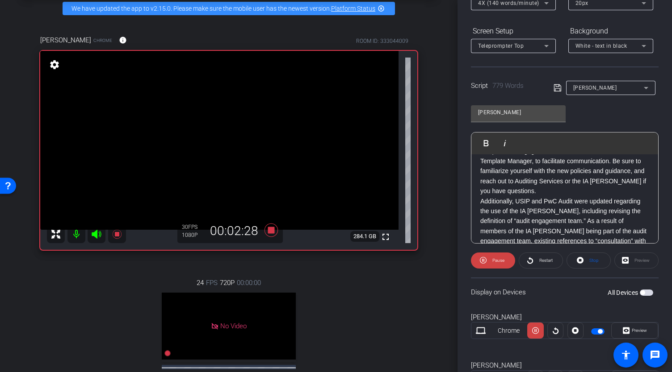
scroll to position [230, 0]
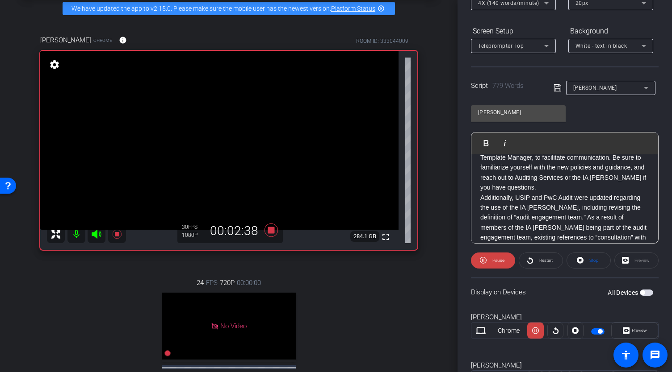
drag, startPoint x: 654, startPoint y: 179, endPoint x: 653, endPoint y: 183, distance: 4.5
click at [653, 183] on div "Participants Teleprompter Adjustments Abe Menendez Director Everyone 0 Mark all…" at bounding box center [564, 186] width 214 height 372
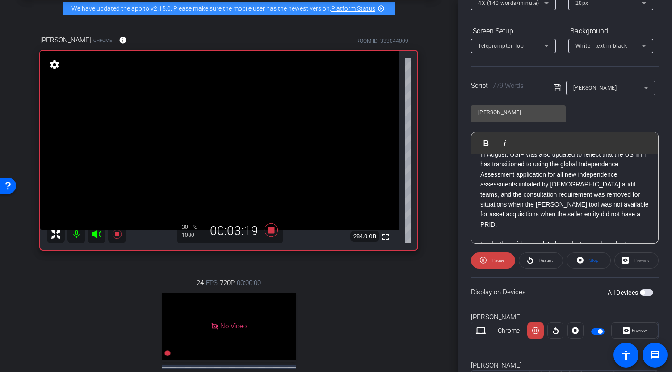
scroll to position [372, 0]
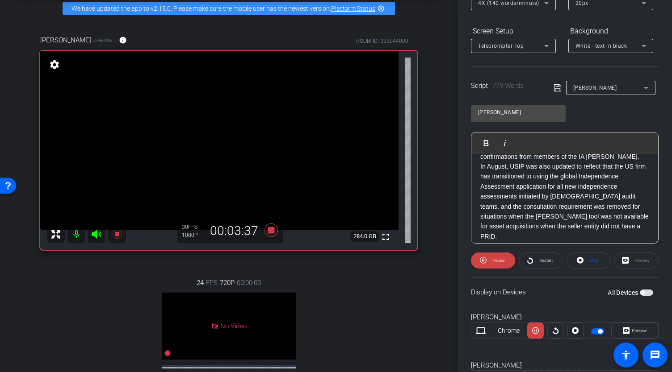
click at [655, 195] on div "Participants Teleprompter Adjustments Abe Menendez Director Everyone 0 Mark all…" at bounding box center [564, 186] width 214 height 372
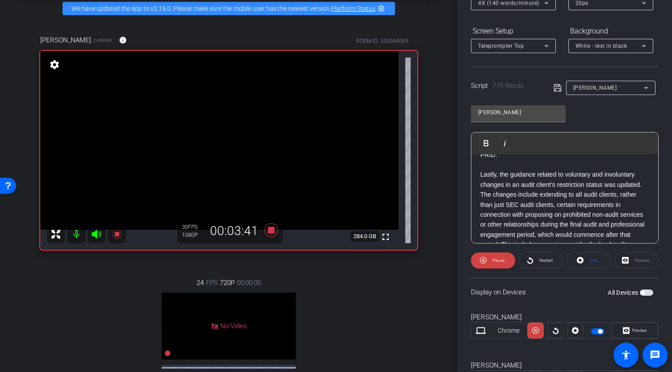
scroll to position [457, 0]
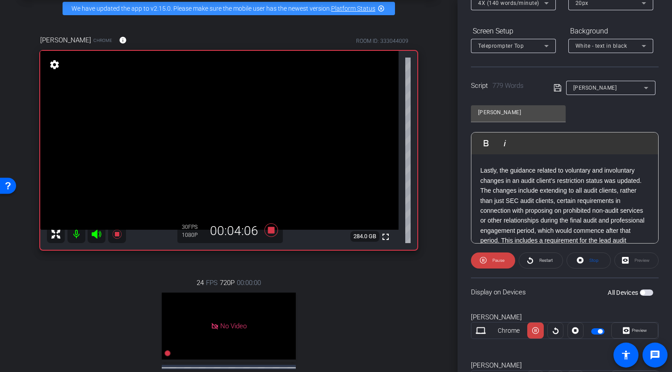
drag, startPoint x: 654, startPoint y: 193, endPoint x: 654, endPoint y: 198, distance: 4.9
click at [654, 198] on div "Participants Teleprompter Adjustments Abe Menendez Director Everyone 0 Mark all…" at bounding box center [564, 186] width 214 height 372
click at [654, 200] on div "Participants Teleprompter Adjustments Abe Menendez Director Everyone 0 Mark all…" at bounding box center [564, 186] width 214 height 372
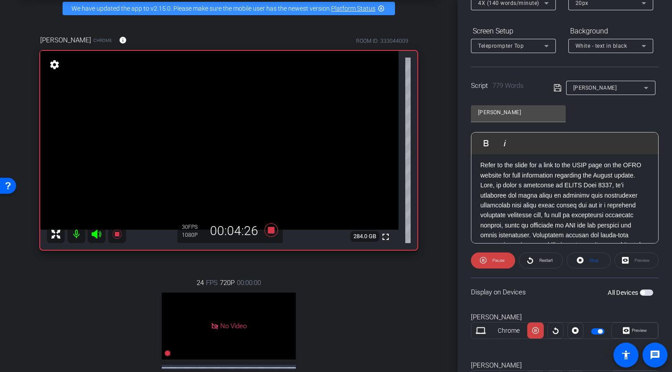
scroll to position [616, 0]
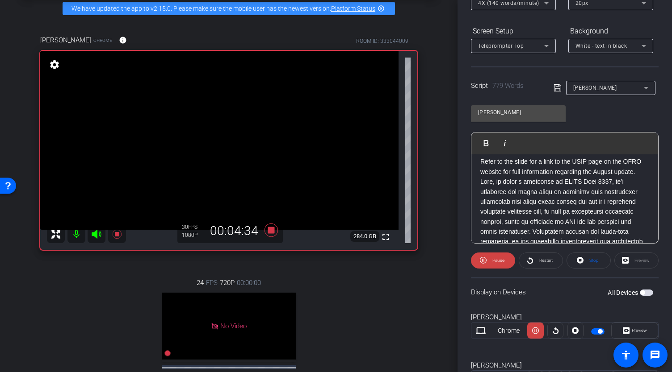
click at [655, 209] on div "Participants Teleprompter Adjustments Abe Menendez Director Everyone 0 Mark all…" at bounding box center [564, 186] width 214 height 372
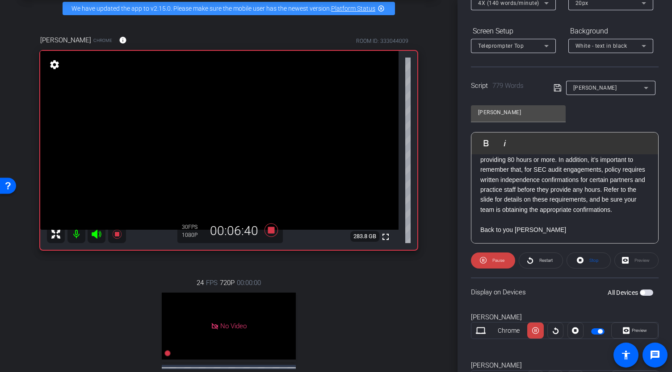
scroll to position [0, 0]
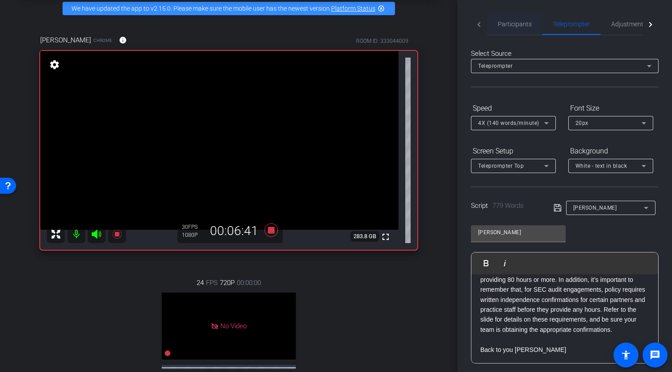
click at [529, 25] on span "Participants" at bounding box center [514, 24] width 34 height 6
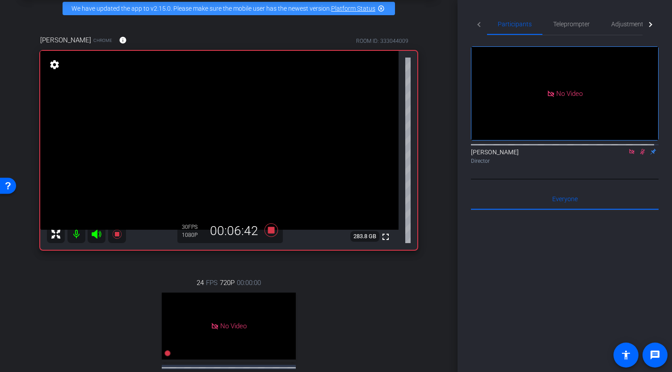
click at [639, 149] on icon at bounding box center [642, 152] width 7 height 6
click at [628, 149] on icon at bounding box center [631, 152] width 7 height 6
click at [268, 237] on icon at bounding box center [270, 229] width 13 height 13
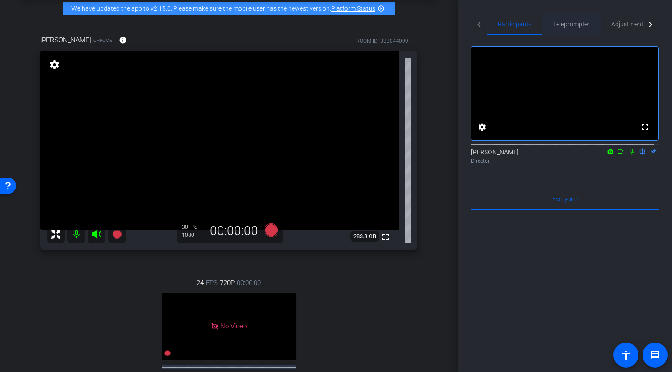
click at [573, 21] on span "Teleprompter" at bounding box center [571, 24] width 37 height 6
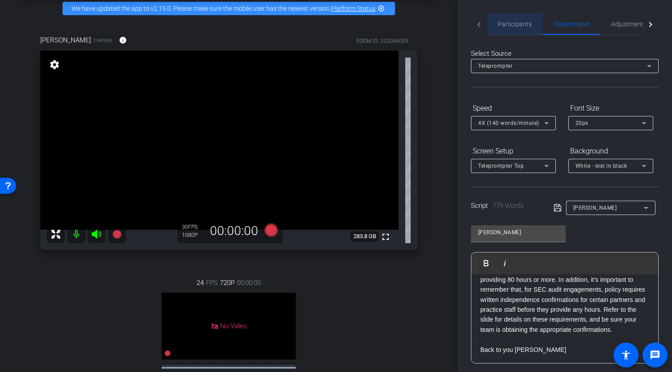
click at [517, 25] on span "Participants" at bounding box center [514, 24] width 34 height 6
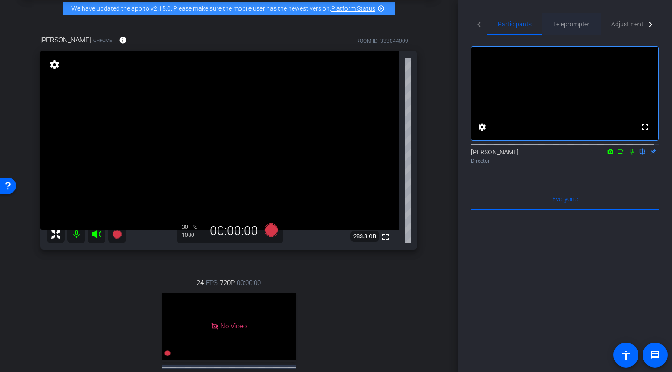
click at [573, 26] on span "Teleprompter" at bounding box center [571, 24] width 37 height 6
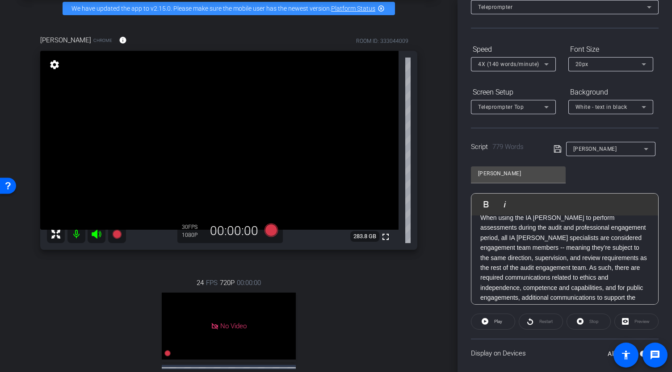
scroll to position [85, 0]
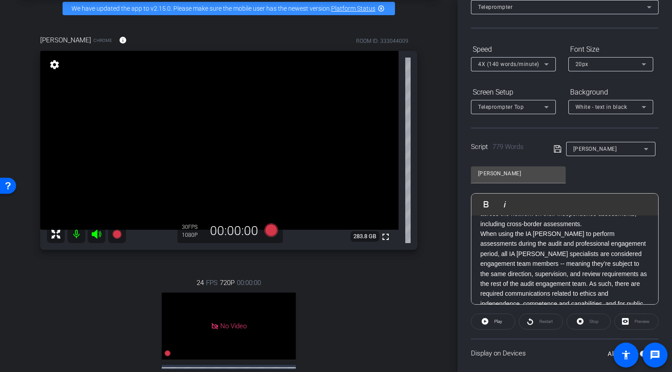
click at [480, 234] on p "When using the IA COE to perform assessments during the audit and professional …" at bounding box center [564, 314] width 169 height 170
click at [495, 322] on span "Play" at bounding box center [498, 321] width 8 height 5
click at [481, 231] on p "When using the IA COE to perform assessments during the audit and professional …" at bounding box center [564, 314] width 169 height 170
click at [489, 203] on span "Play" at bounding box center [492, 205] width 14 height 8
click at [581, 326] on icon at bounding box center [580, 321] width 7 height 11
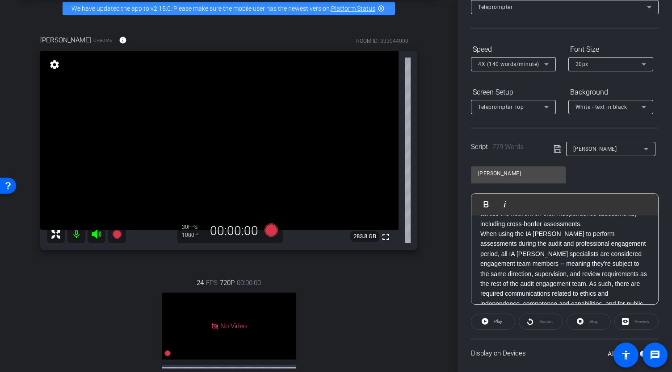
click at [585, 322] on div "Stop" at bounding box center [588, 322] width 44 height 16
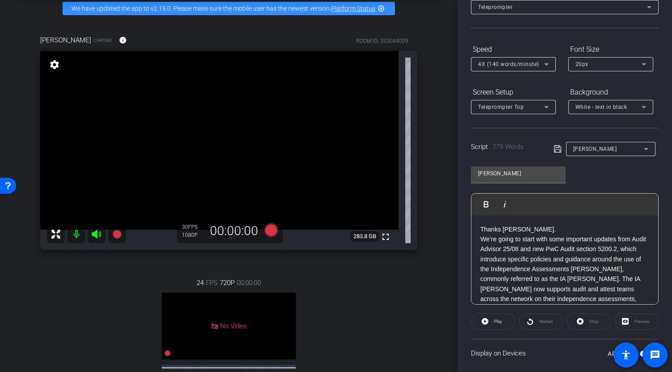
click at [648, 215] on div at bounding box center [564, 215] width 179 height 0
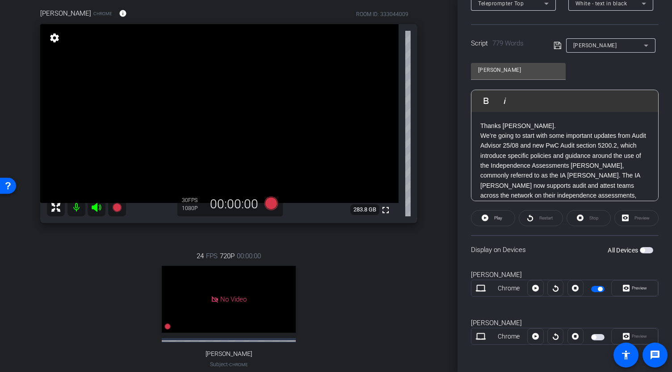
click at [586, 217] on div "Stop" at bounding box center [588, 218] width 44 height 16
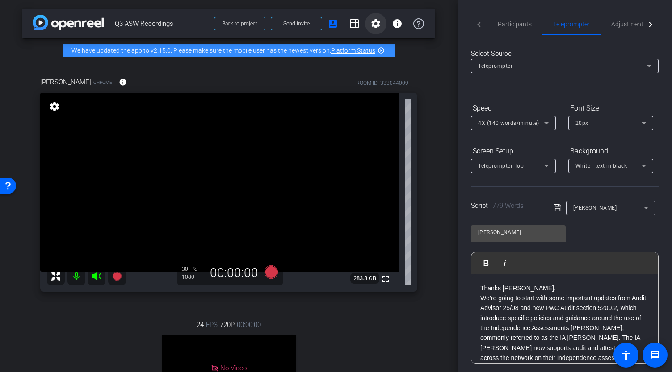
click at [372, 25] on mat-icon "settings" at bounding box center [375, 23] width 11 height 11
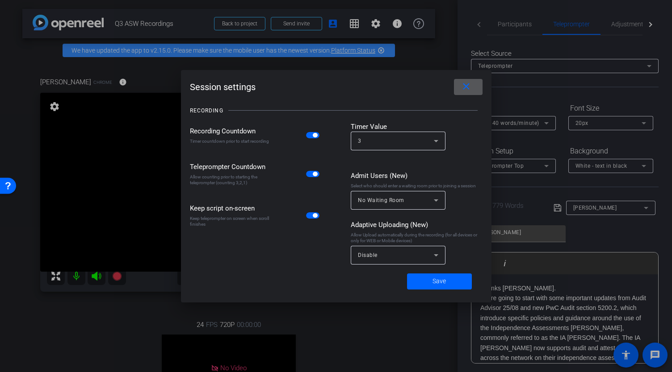
click at [309, 176] on span "button" at bounding box center [312, 174] width 13 height 6
click at [465, 86] on mat-icon "close" at bounding box center [465, 86] width 11 height 11
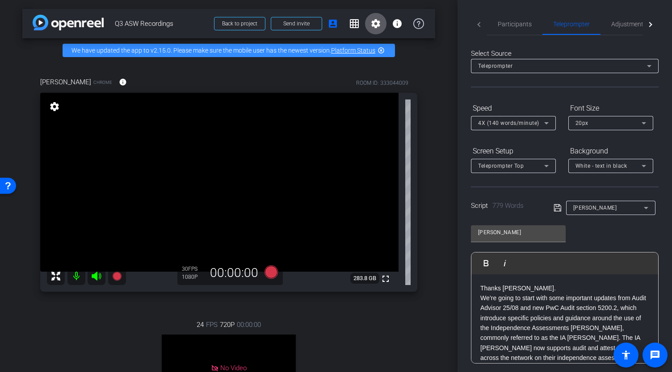
click at [370, 30] on span at bounding box center [375, 23] width 21 height 21
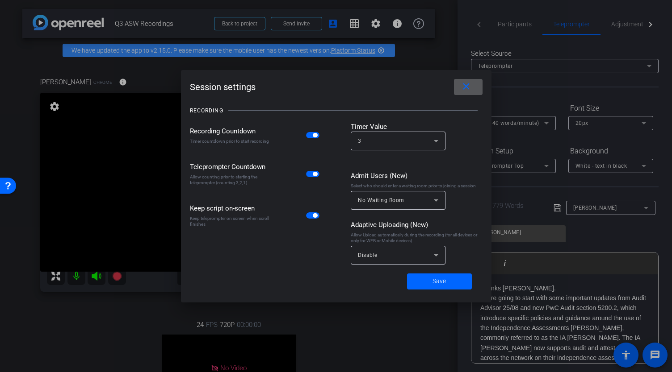
click at [311, 178] on mat-slide-toggle at bounding box center [313, 174] width 15 height 10
click at [313, 175] on span "button" at bounding box center [315, 174] width 4 height 4
click at [433, 280] on span "Save" at bounding box center [438, 281] width 13 height 9
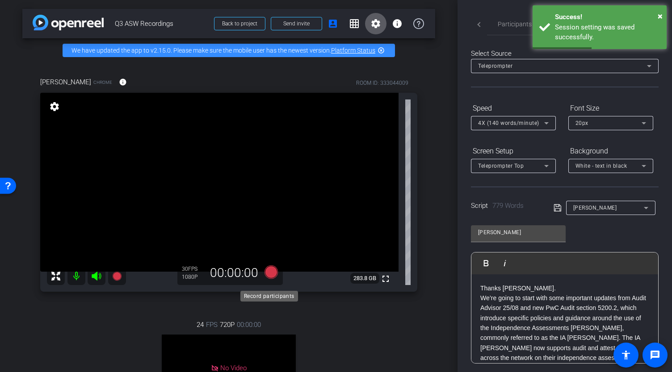
click at [269, 279] on icon at bounding box center [270, 271] width 13 height 13
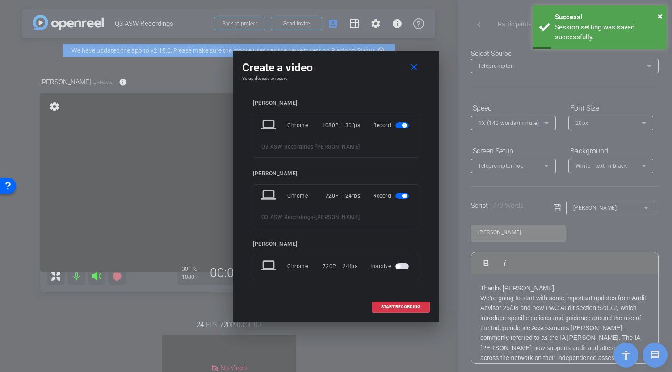
click at [395, 193] on div "Record" at bounding box center [392, 196] width 38 height 16
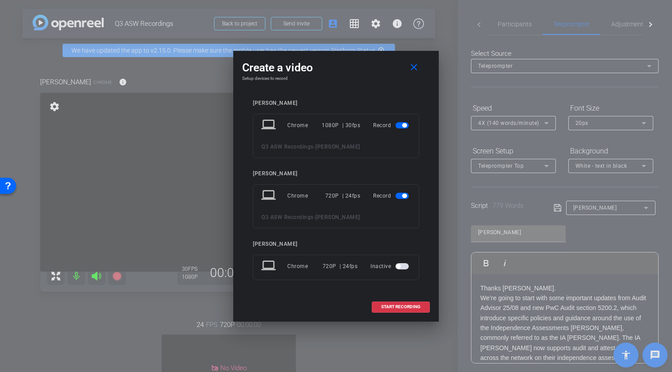
click at [402, 199] on mat-slide-toggle at bounding box center [402, 196] width 15 height 11
click at [402, 197] on span "button" at bounding box center [404, 196] width 4 height 4
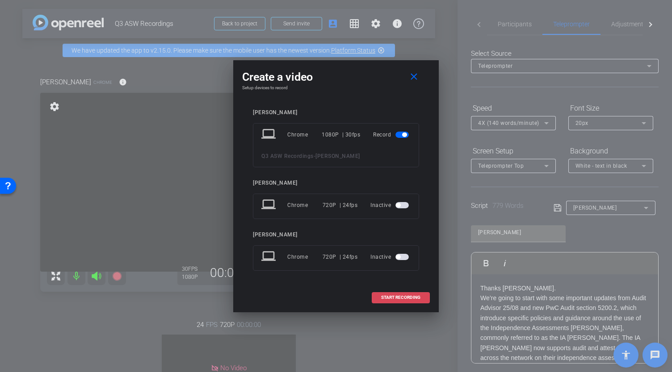
click at [399, 300] on span "START RECORDING" at bounding box center [400, 298] width 39 height 4
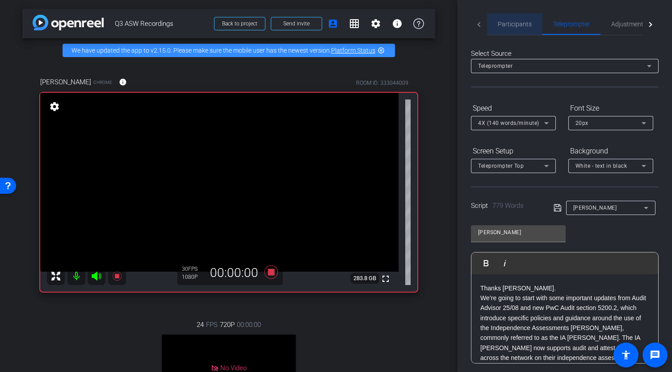
click at [516, 18] on span "Participants" at bounding box center [514, 23] width 34 height 21
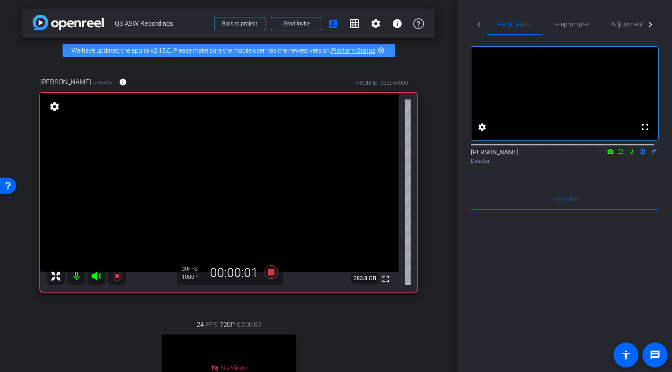
click at [618, 154] on icon at bounding box center [621, 152] width 6 height 4
click at [575, 23] on span "Teleprompter" at bounding box center [571, 24] width 37 height 6
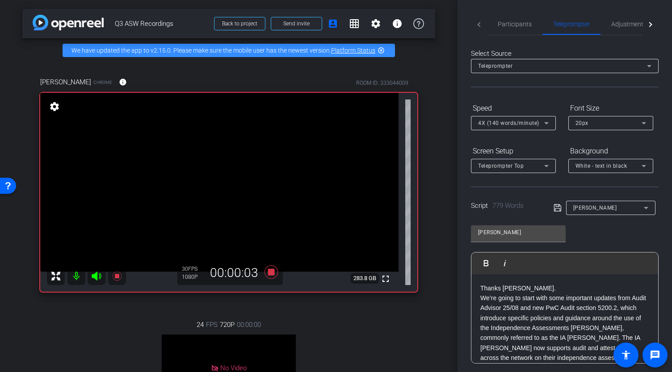
scroll to position [163, 0]
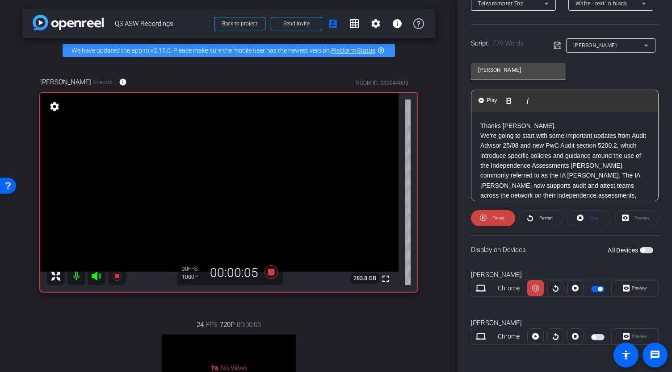
click at [480, 123] on p "Thanks Jeff." at bounding box center [564, 126] width 169 height 10
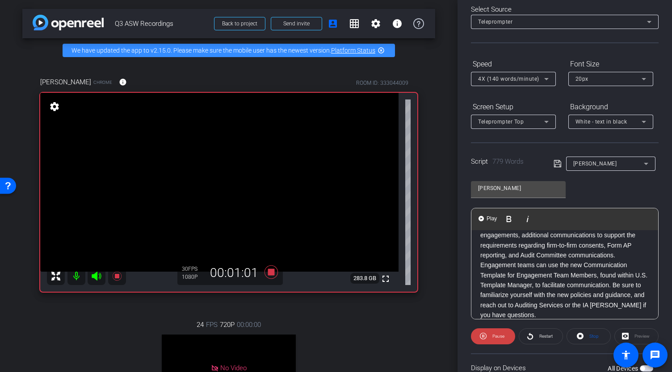
scroll to position [0, 0]
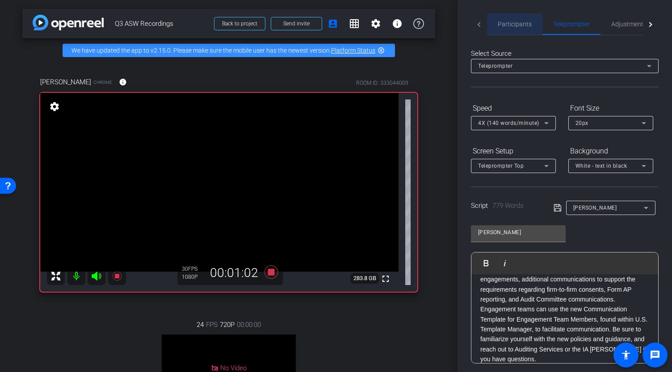
click at [510, 25] on span "Participants" at bounding box center [514, 24] width 34 height 6
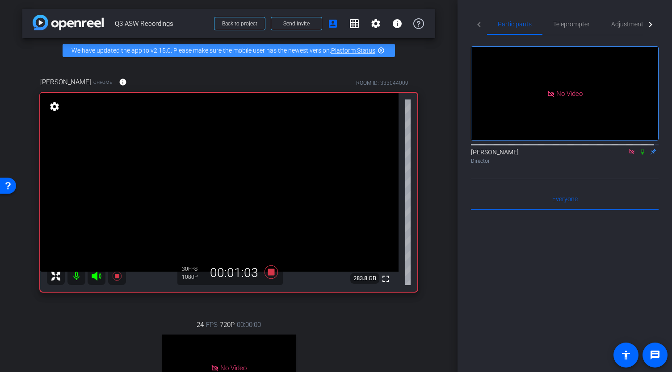
click at [639, 149] on icon at bounding box center [642, 152] width 7 height 6
click at [571, 23] on span "Teleprompter" at bounding box center [571, 24] width 37 height 6
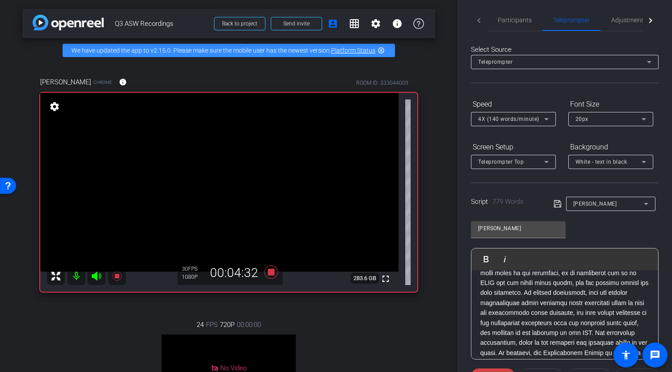
scroll to position [5, 0]
click at [526, 20] on span "Participants" at bounding box center [514, 19] width 34 height 6
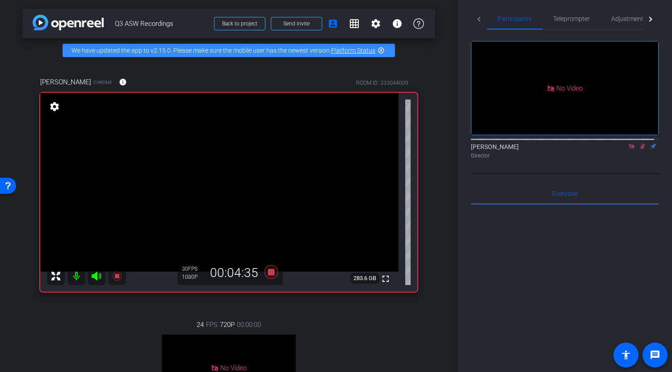
click at [639, 143] on icon at bounding box center [642, 146] width 7 height 6
click at [565, 19] on span "Teleprompter" at bounding box center [571, 19] width 37 height 6
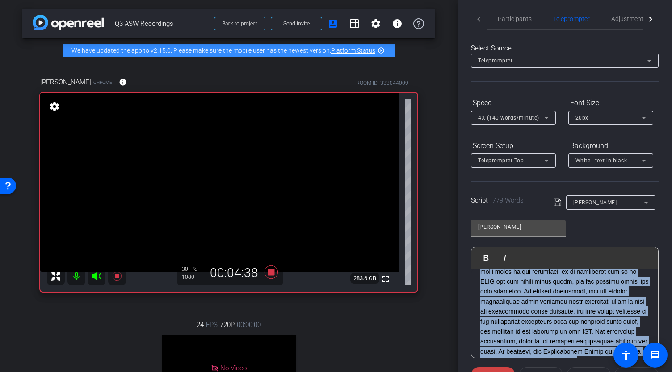
drag, startPoint x: 667, startPoint y: 228, endPoint x: 667, endPoint y: 296, distance: 67.9
click at [667, 296] on div "Participants Teleprompter Adjustments Abe Menendez Director Everyone 0 Mark all…" at bounding box center [564, 186] width 214 height 372
click at [661, 227] on div "Participants Teleprompter Adjustments Abe Menendez Director Everyone 0 Mark all…" at bounding box center [564, 186] width 214 height 372
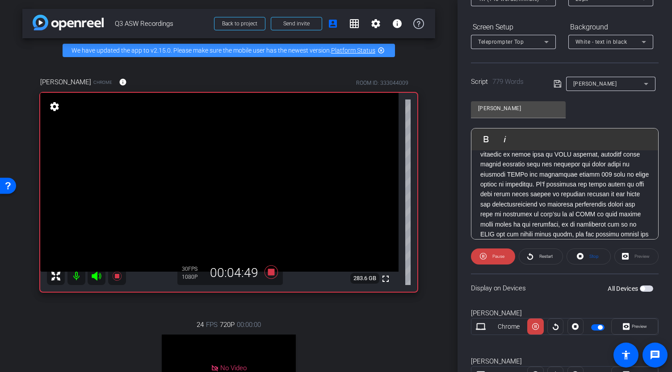
scroll to position [694, 0]
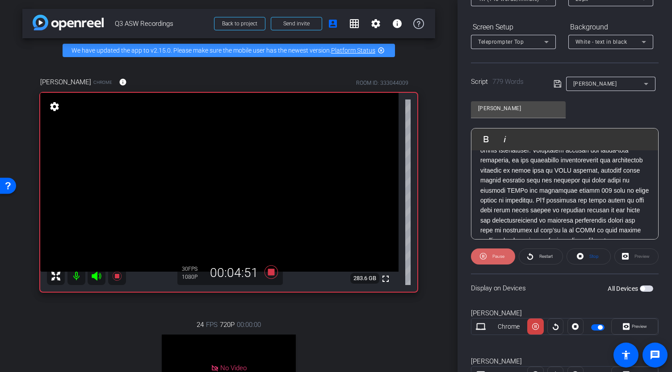
click at [500, 254] on span "Pause" at bounding box center [498, 256] width 12 height 5
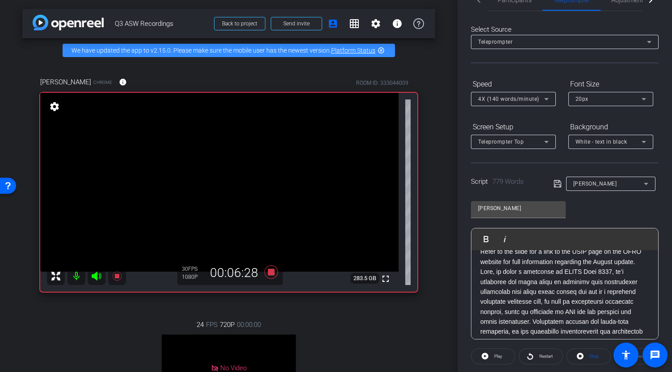
scroll to position [22, 0]
click at [269, 279] on icon at bounding box center [270, 271] width 13 height 13
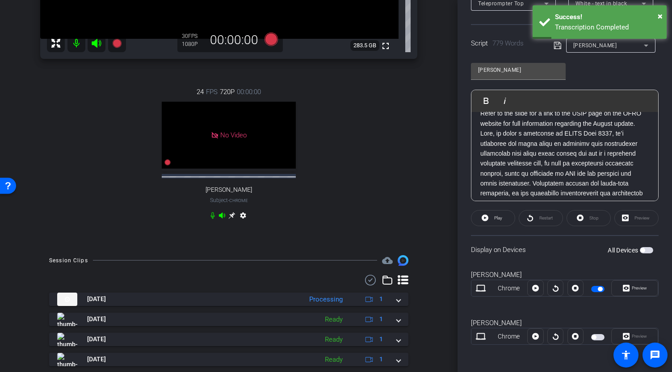
scroll to position [234, 0]
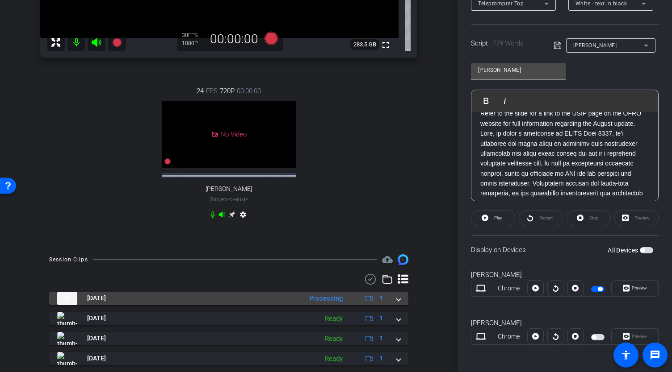
click at [397, 303] on span at bounding box center [399, 298] width 4 height 9
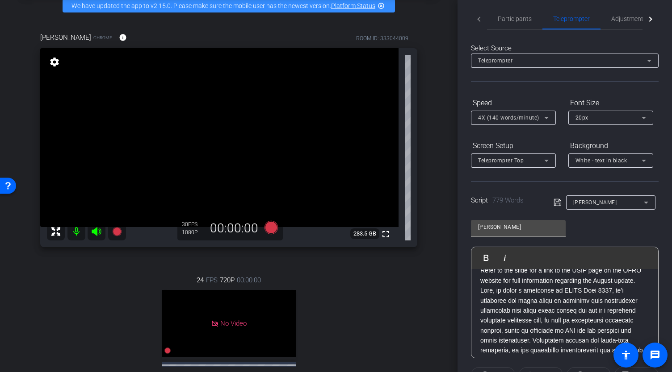
scroll to position [4, 0]
click at [507, 23] on span "Participants" at bounding box center [514, 20] width 34 height 6
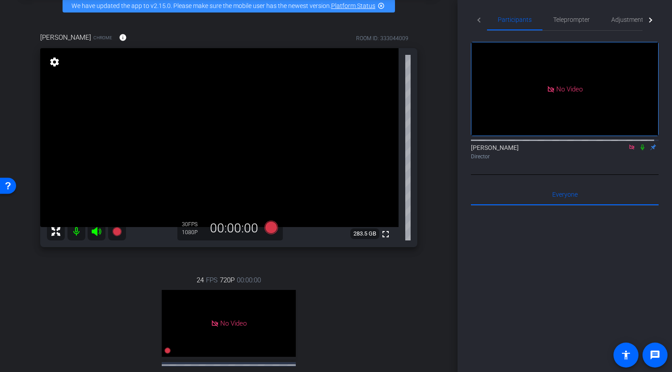
click at [628, 144] on icon at bounding box center [631, 147] width 7 height 6
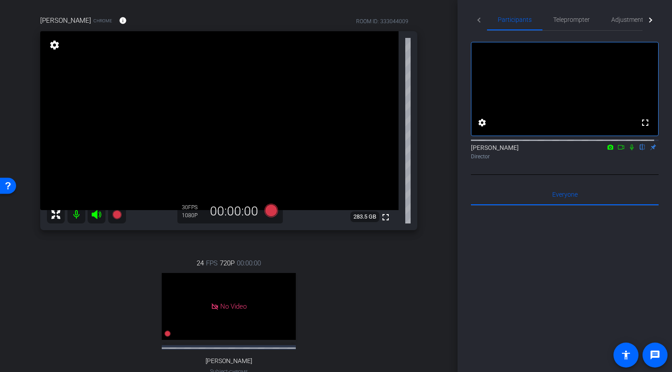
scroll to position [0, 0]
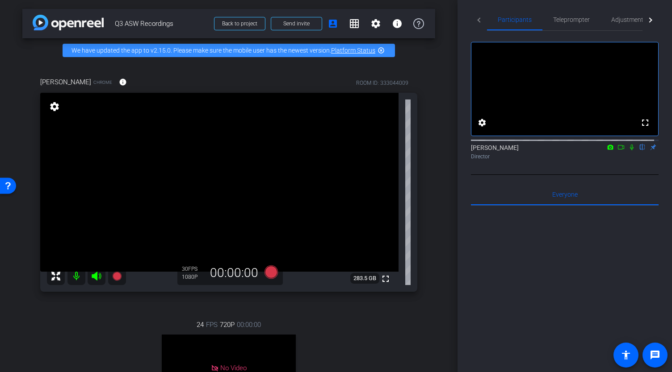
drag, startPoint x: 452, startPoint y: 117, endPoint x: 453, endPoint y: 124, distance: 6.3
click at [453, 124] on div "arrow_back Q3 ASW Recordings Back to project Send invite account_box grid_on se…" at bounding box center [228, 186] width 457 height 372
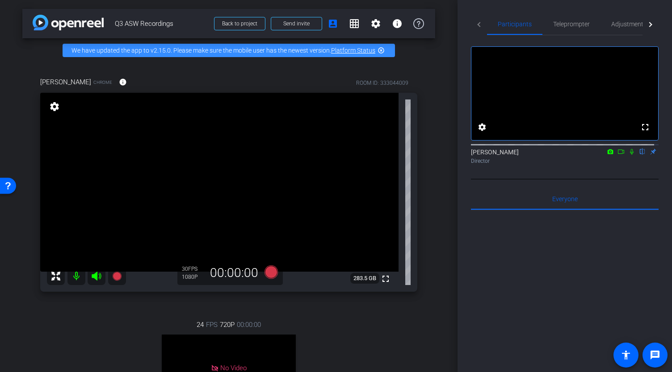
drag, startPoint x: 614, startPoint y: 159, endPoint x: 479, endPoint y: 272, distance: 176.9
click at [479, 272] on div "fullscreen settings Abe Menendez flip Director Everyone 0 Mark all read To: Eve…" at bounding box center [565, 259] width 188 height 449
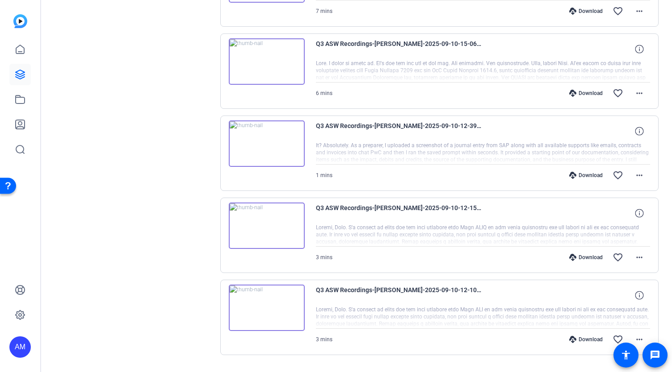
scroll to position [347, 0]
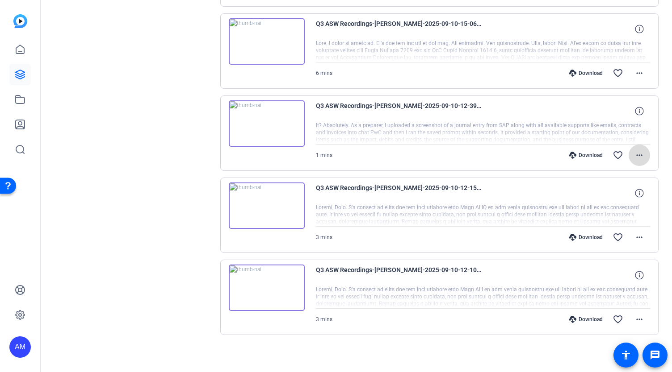
click at [634, 152] on mat-icon "more_horiz" at bounding box center [639, 155] width 11 height 11
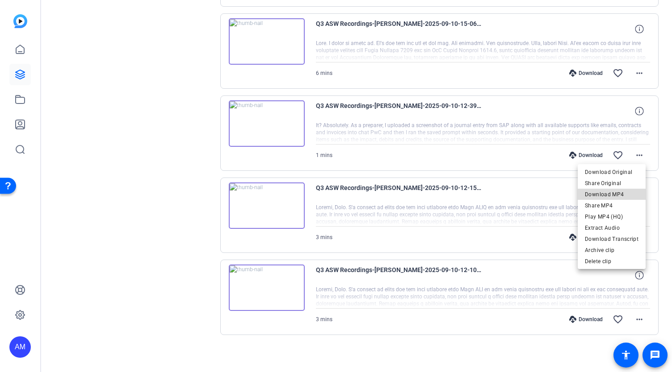
click at [615, 192] on span "Download MP4" at bounding box center [612, 194] width 54 height 11
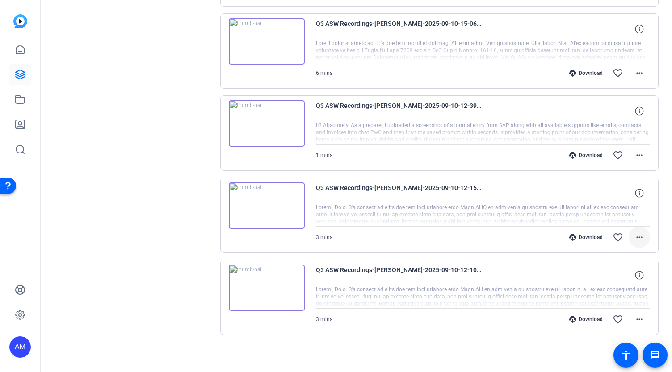
click at [634, 232] on mat-icon "more_horiz" at bounding box center [639, 237] width 11 height 11
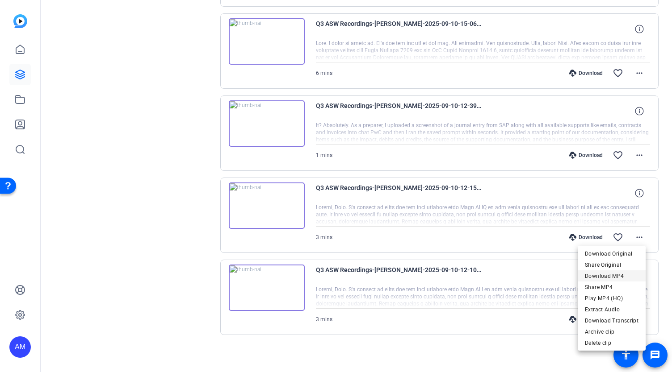
click at [620, 276] on span "Download MP4" at bounding box center [612, 276] width 54 height 11
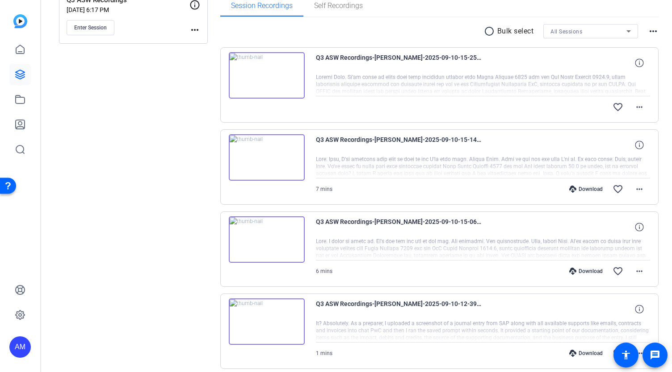
scroll to position [125, 0]
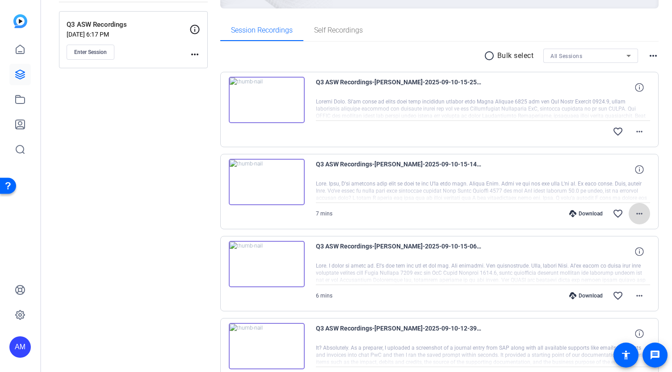
click at [637, 214] on mat-icon "more_horiz" at bounding box center [639, 214] width 11 height 11
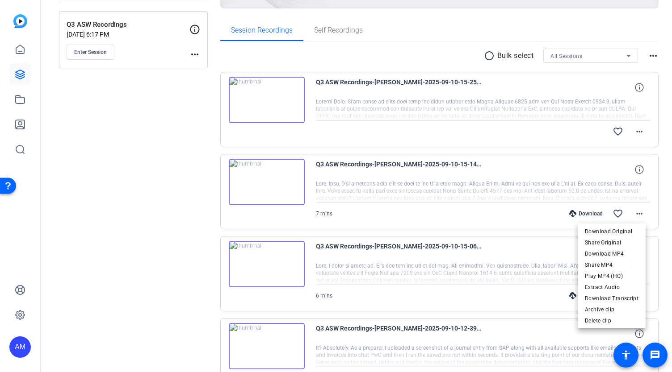
drag, startPoint x: 621, startPoint y: 251, endPoint x: 661, endPoint y: 241, distance: 41.7
click at [661, 241] on div "Download Original Share Original Download MP4 Share MP4 Play MP4 (HQ) Extract A…" at bounding box center [336, 186] width 672 height 372
click at [621, 252] on span "Download MP4" at bounding box center [612, 253] width 54 height 11
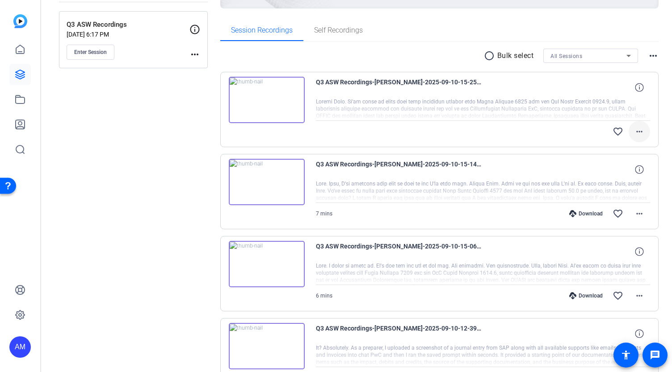
click at [637, 130] on mat-icon "more_horiz" at bounding box center [639, 131] width 11 height 11
click at [487, 103] on div at bounding box center [336, 186] width 672 height 372
click at [119, 145] on div "Sessions Scripts Sessions more_horiz Q3 ASW Recordings Aug 27, 2025 @ 6:17 PM E…" at bounding box center [133, 263] width 149 height 647
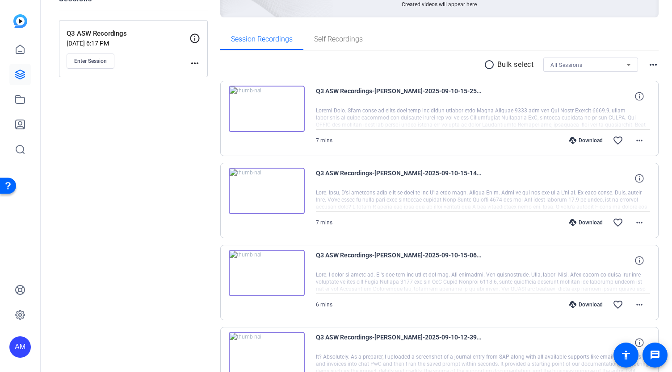
scroll to position [123, 0]
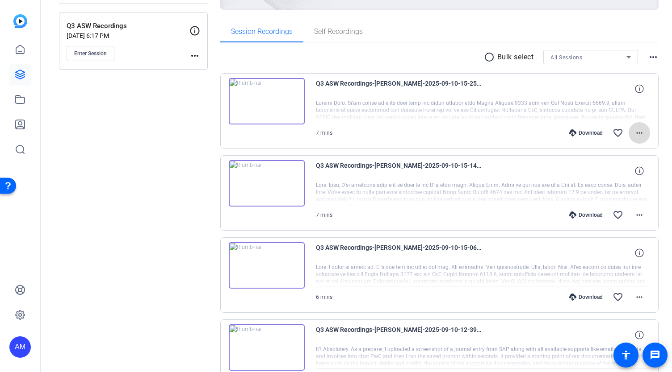
click at [634, 132] on mat-icon "more_horiz" at bounding box center [639, 133] width 11 height 11
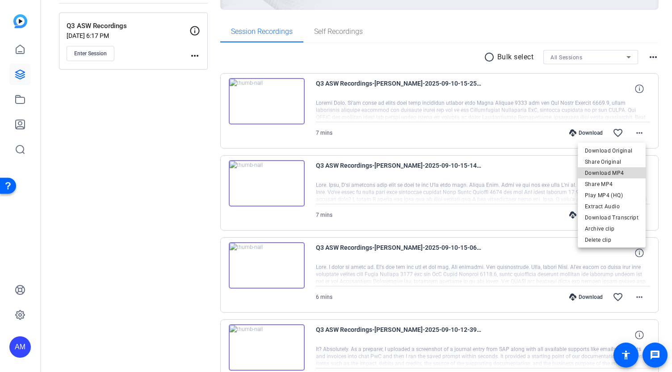
click at [620, 172] on span "Download MP4" at bounding box center [612, 173] width 54 height 11
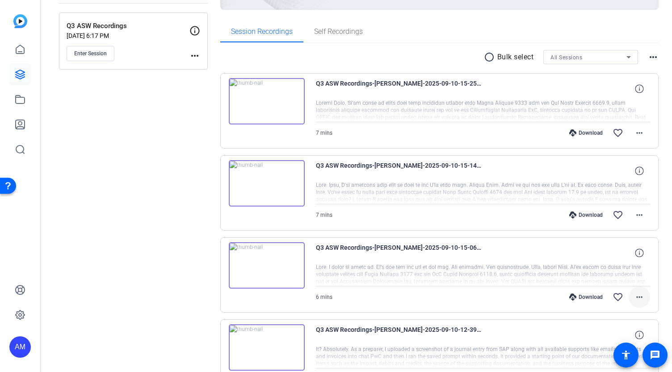
click at [634, 296] on mat-icon "more_horiz" at bounding box center [639, 297] width 11 height 11
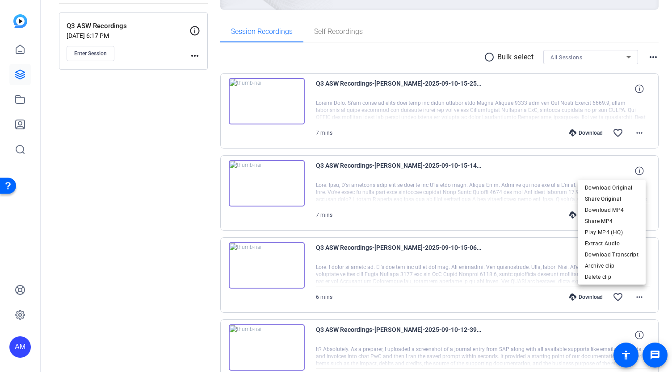
click at [145, 185] on div at bounding box center [336, 186] width 672 height 372
